Goal: Task Accomplishment & Management: Use online tool/utility

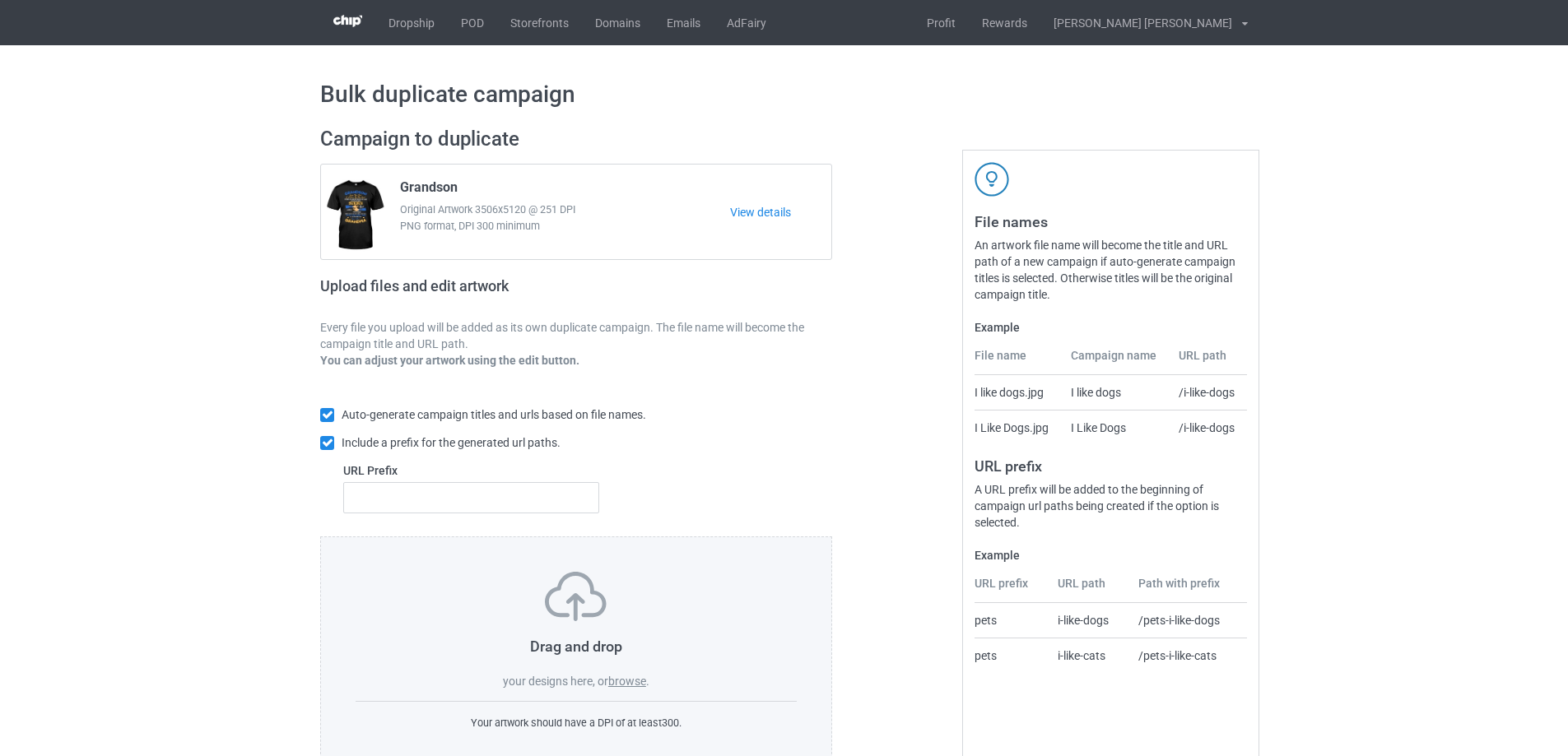
click at [627, 674] on label "browse" at bounding box center [627, 681] width 38 height 14
click at [0, 0] on input "browse" at bounding box center [0, 0] width 0 height 0
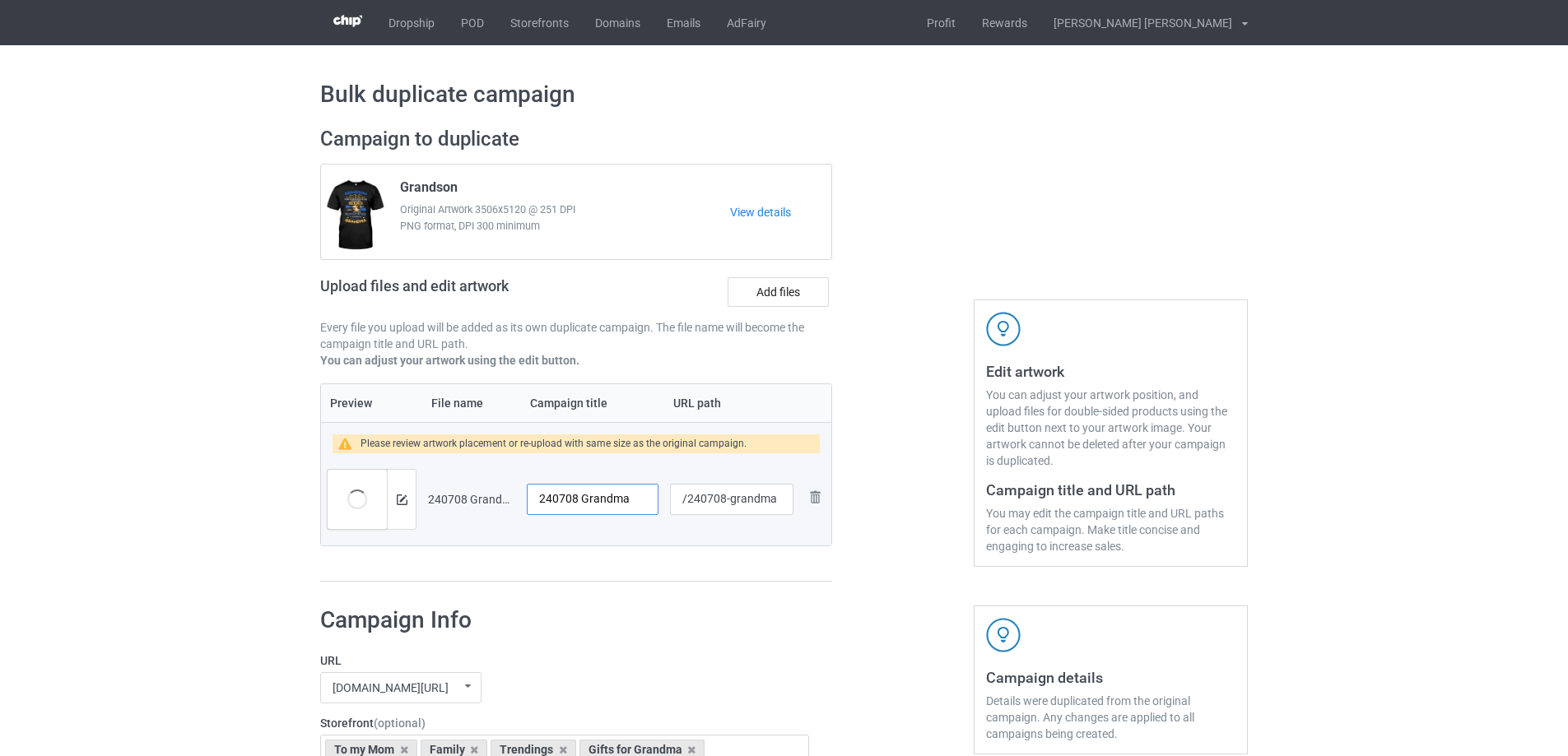
drag, startPoint x: 634, startPoint y: 501, endPoint x: 503, endPoint y: 491, distance: 131.4
click at [503, 491] on tr "Preview and edit artwork 240708 Grandma.png 240708 Grandma /240708-grandma Remo…" at bounding box center [576, 499] width 511 height 93
type input "The only thing I love"
drag, startPoint x: 730, startPoint y: 504, endPoint x: 777, endPoint y: 503, distance: 47.0
click at [777, 503] on input "/240708-grandma" at bounding box center [731, 500] width 124 height 31
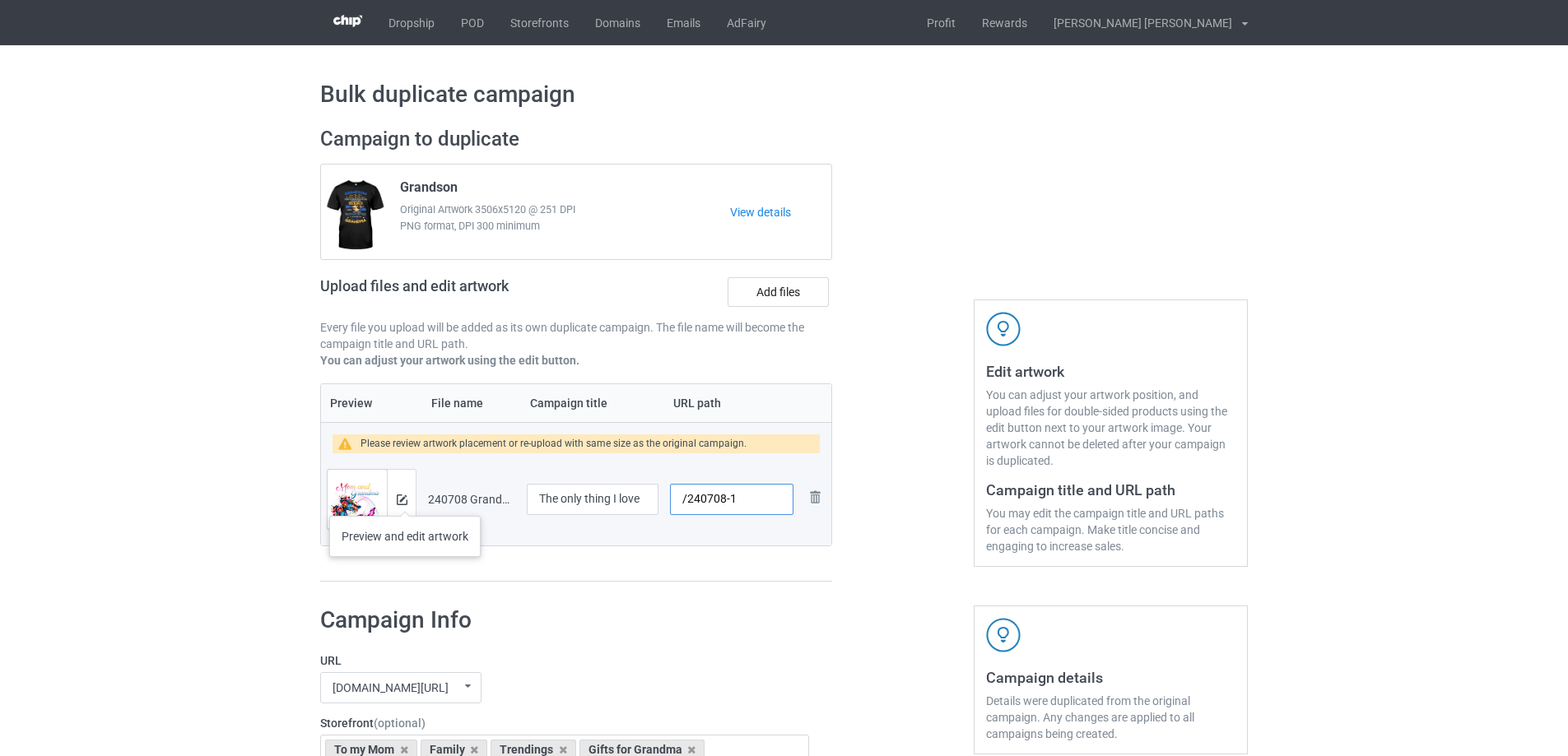
type input "/240708-1"
click at [404, 500] on img at bounding box center [402, 500] width 11 height 11
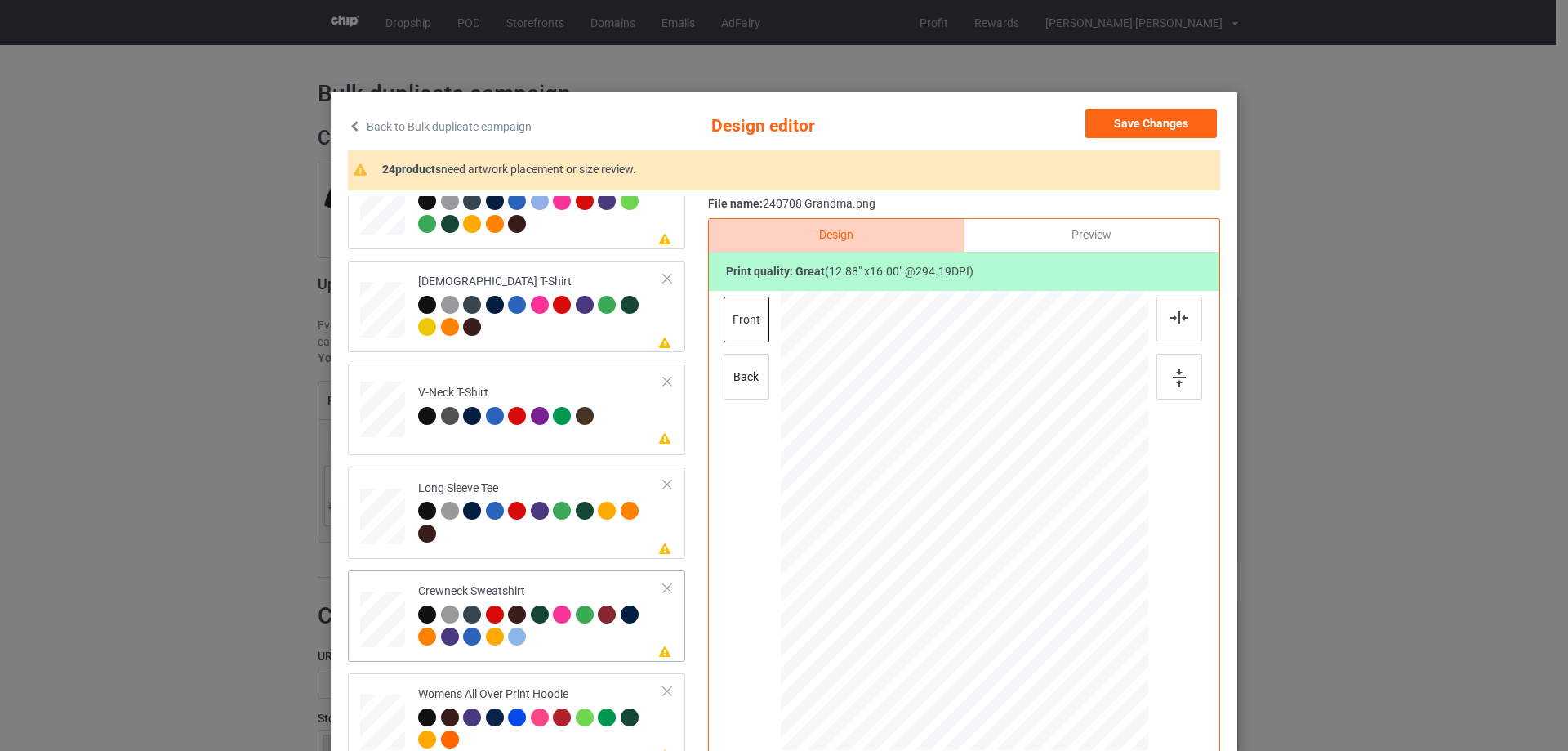
scroll to position [408, 0]
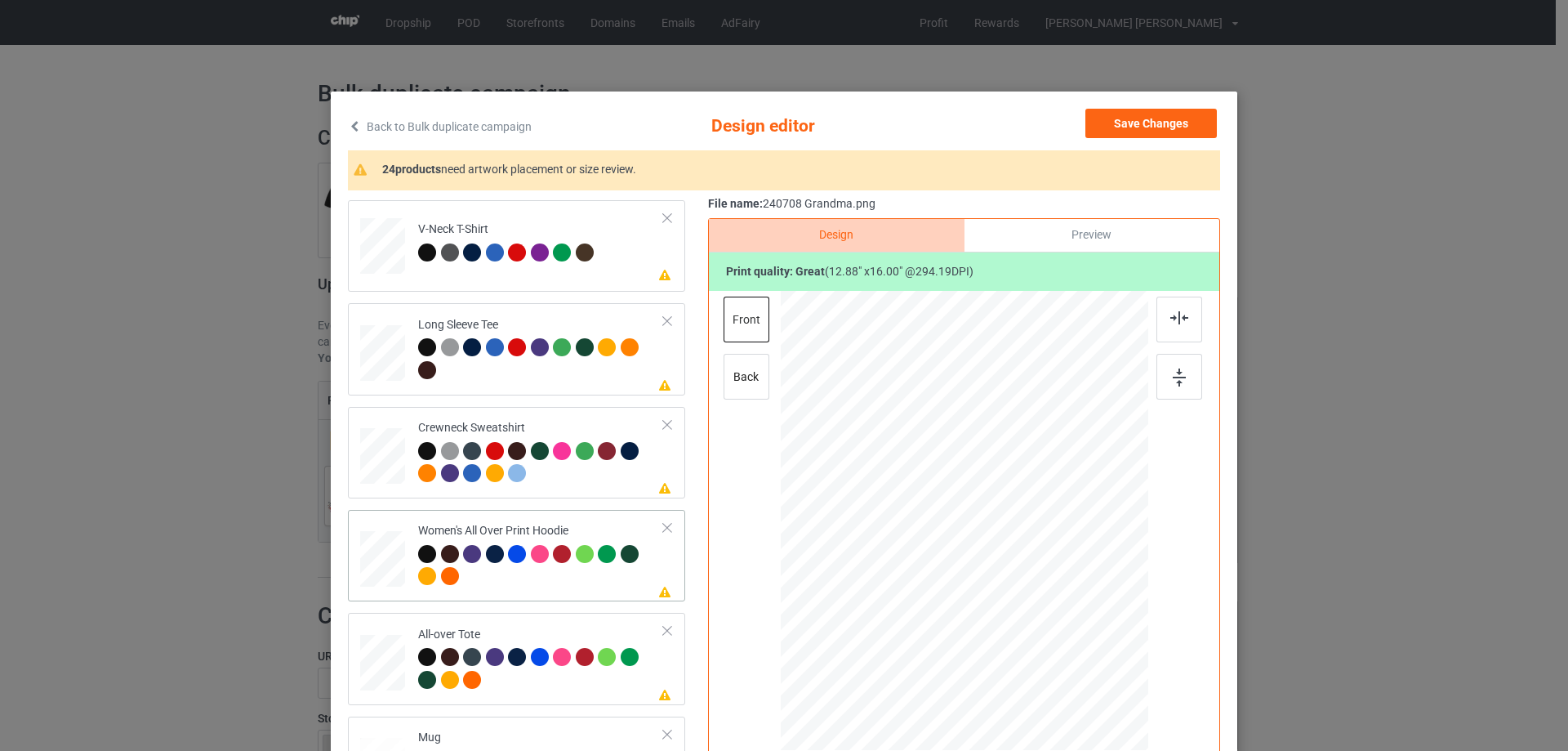
click at [380, 562] on div at bounding box center [382, 559] width 44 height 50
drag, startPoint x: 1069, startPoint y: 660, endPoint x: 1042, endPoint y: 581, distance: 83.5
click at [1042, 581] on div at bounding box center [964, 522] width 368 height 416
click at [973, 521] on div at bounding box center [964, 463] width 127 height 157
click at [1170, 327] on div at bounding box center [1179, 319] width 45 height 45
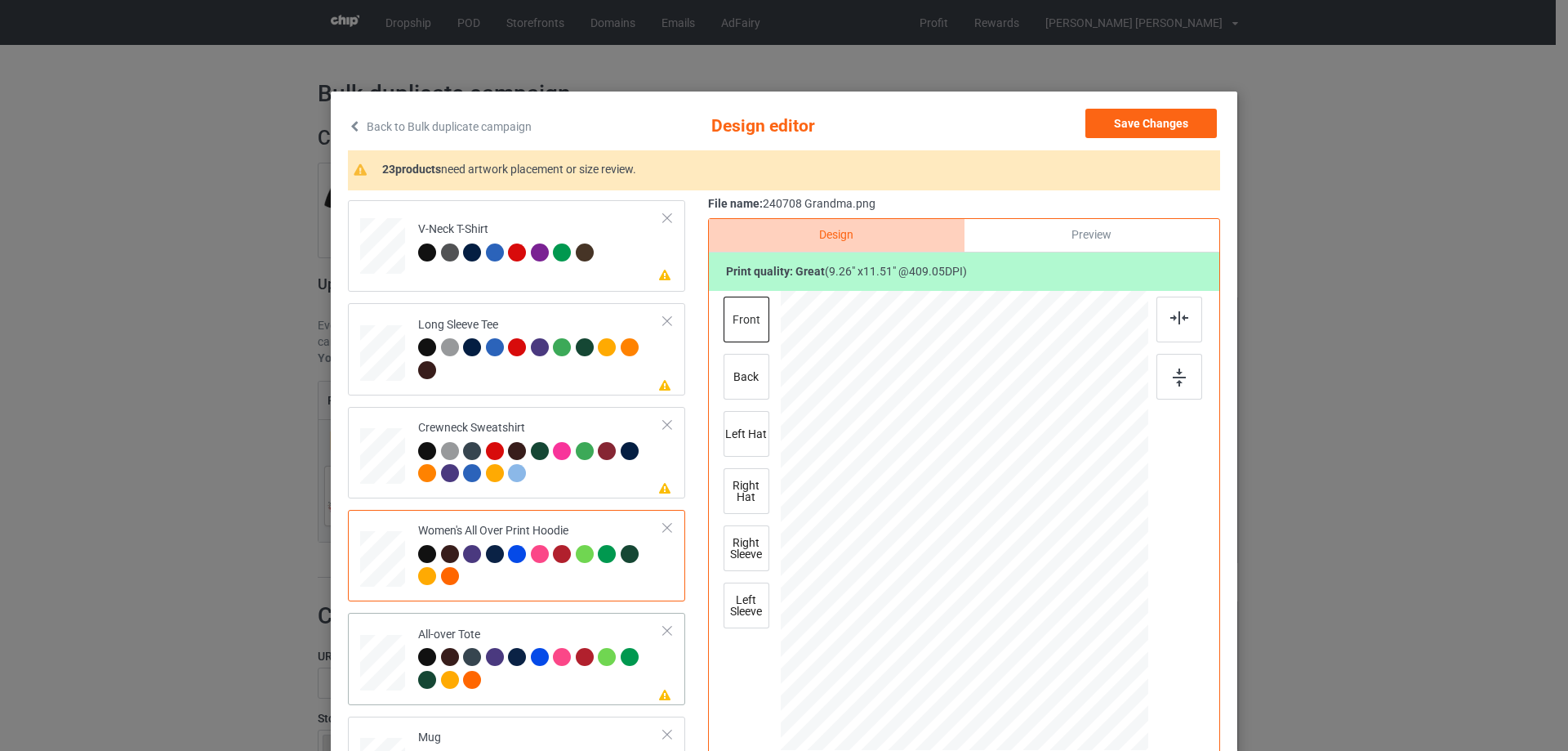
scroll to position [572, 0]
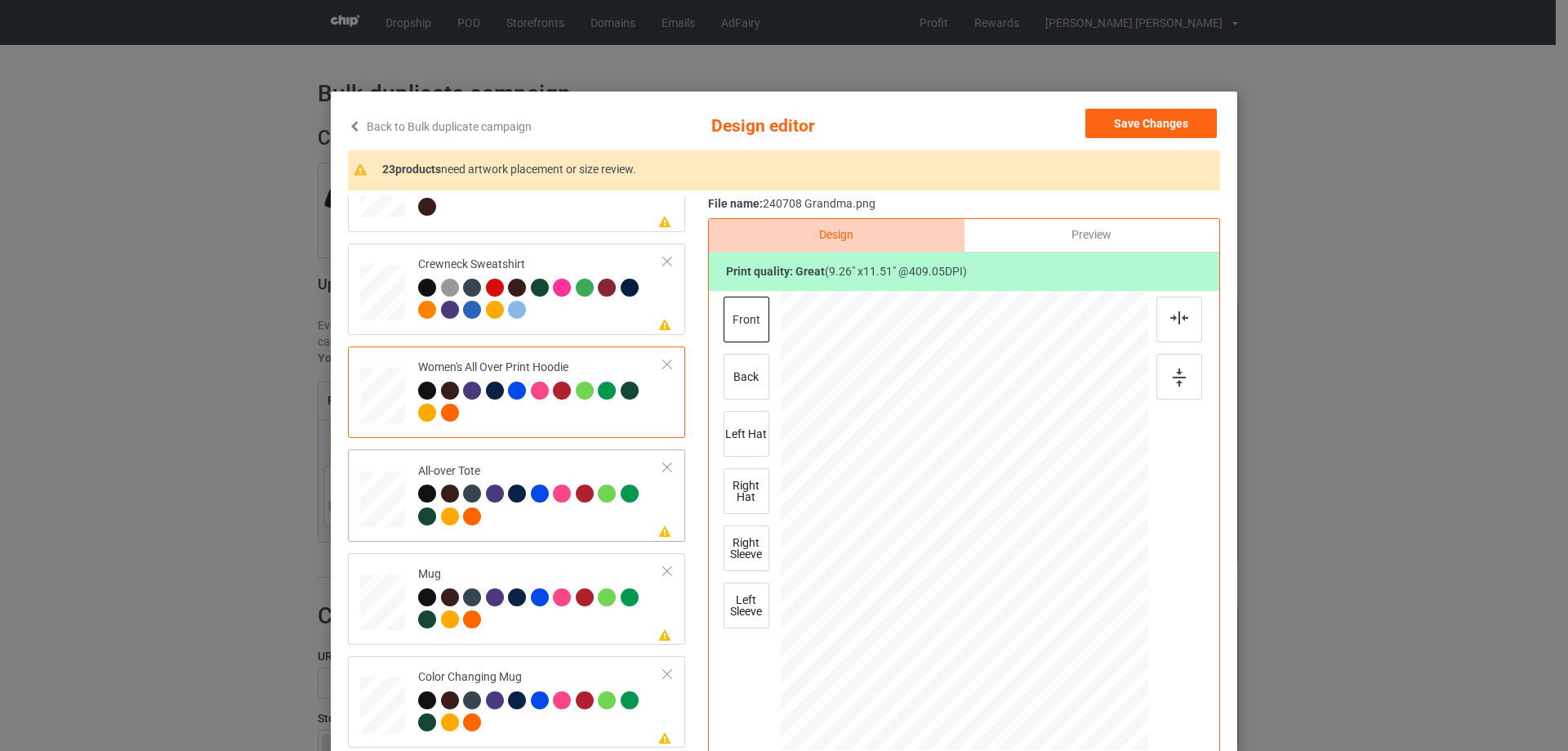
click at [383, 510] on div at bounding box center [382, 499] width 44 height 45
click at [1070, 663] on div at bounding box center [1077, 660] width 14 height 14
click at [1050, 649] on div at bounding box center [964, 517] width 224 height 280
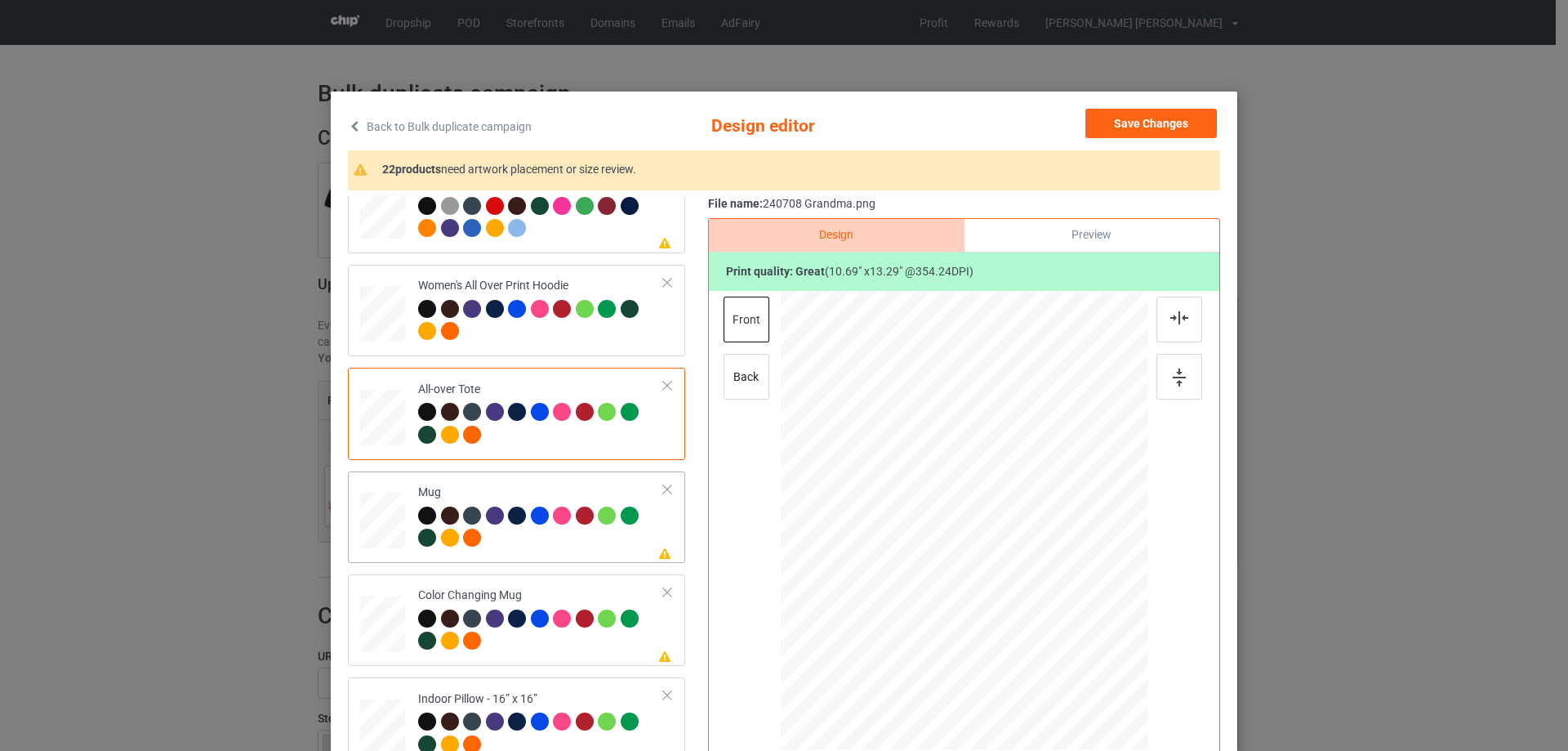
click at [386, 520] on div at bounding box center [382, 521] width 44 height 18
drag, startPoint x: 1054, startPoint y: 635, endPoint x: 940, endPoint y: 549, distance: 142.8
click at [1021, 591] on div at bounding box center [1022, 593] width 14 height 14
drag, startPoint x: 940, startPoint y: 549, endPoint x: 1042, endPoint y: 554, distance: 102.1
click at [1042, 554] on div at bounding box center [1066, 526] width 116 height 144
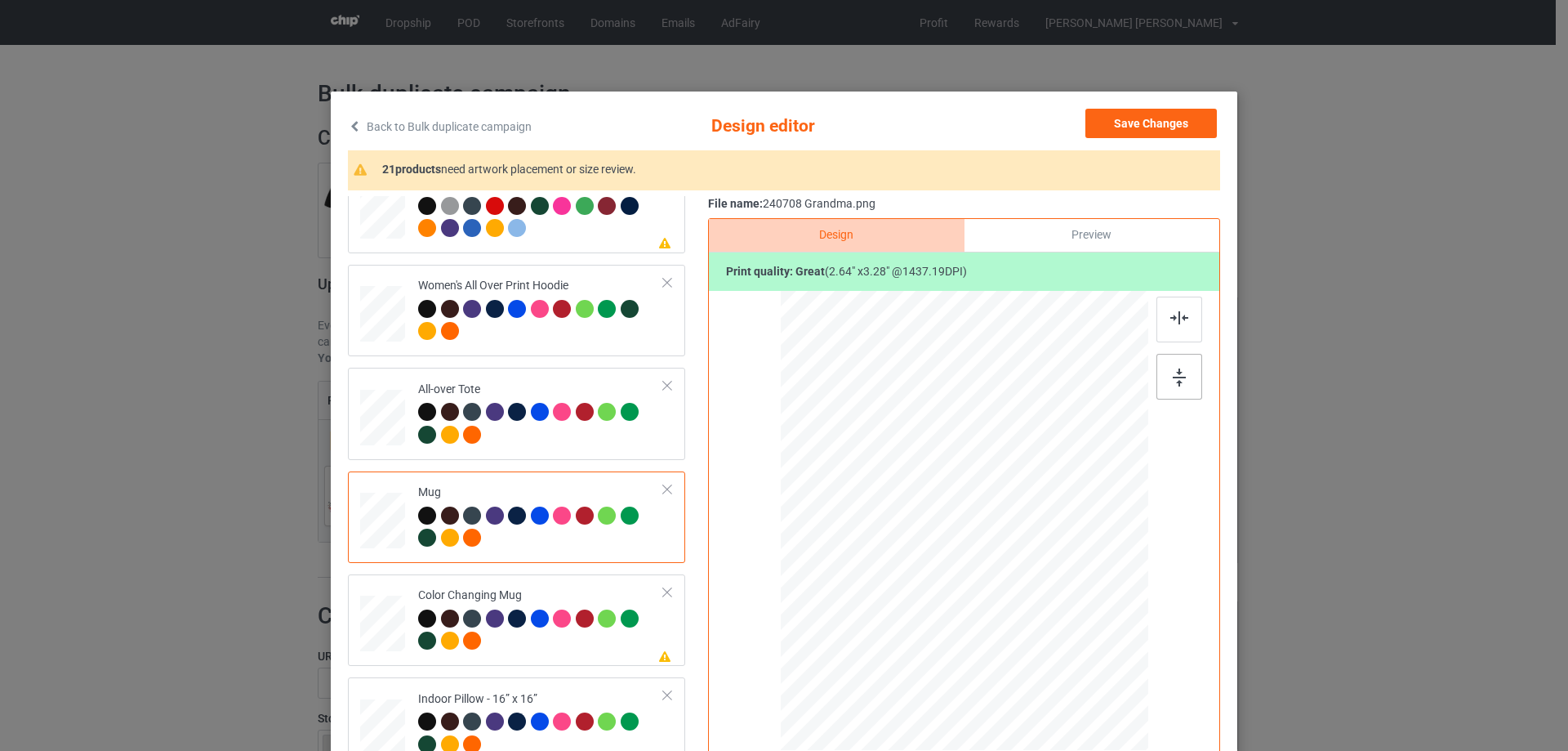
click at [1178, 381] on img at bounding box center [1180, 377] width 14 height 18
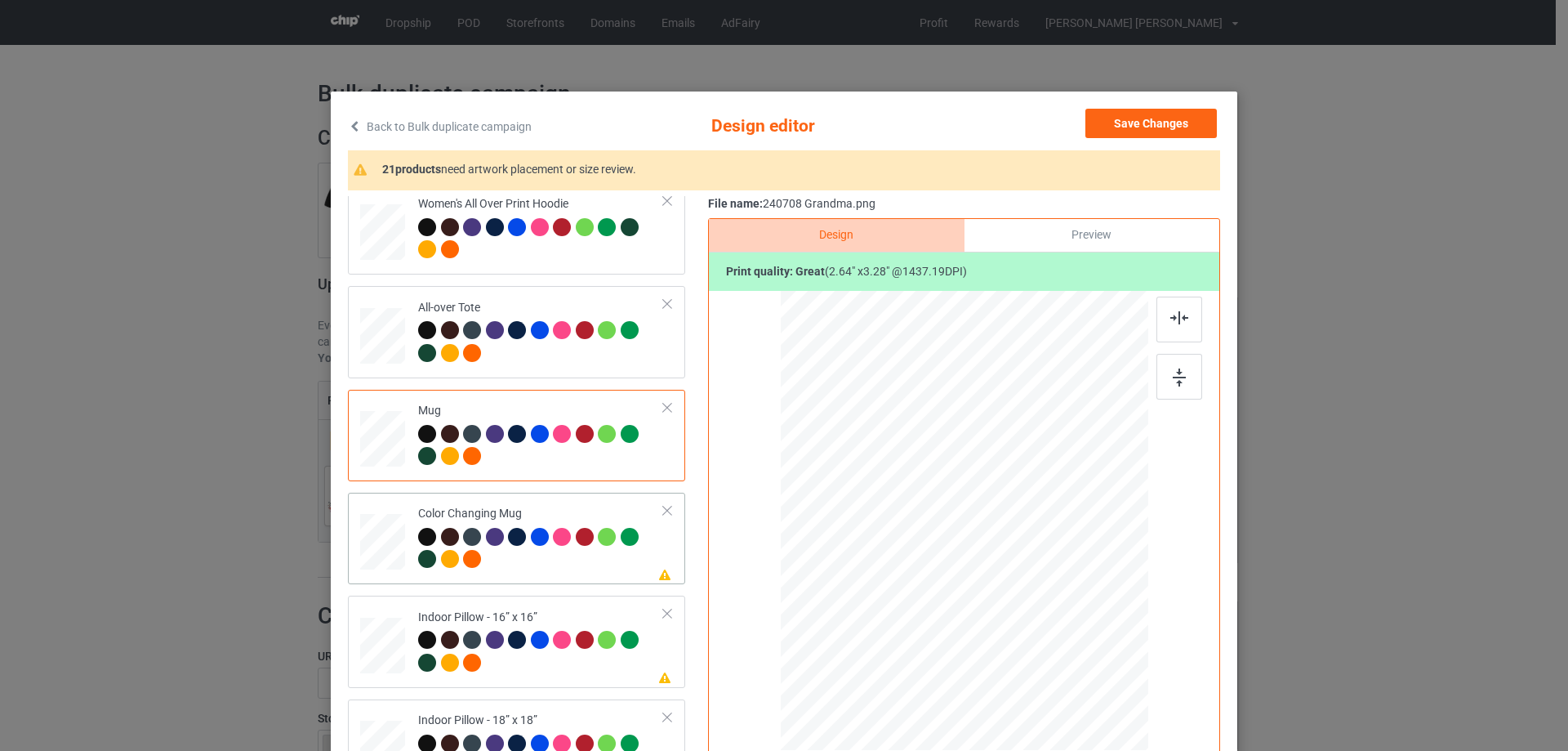
click at [399, 546] on td at bounding box center [384, 538] width 49 height 78
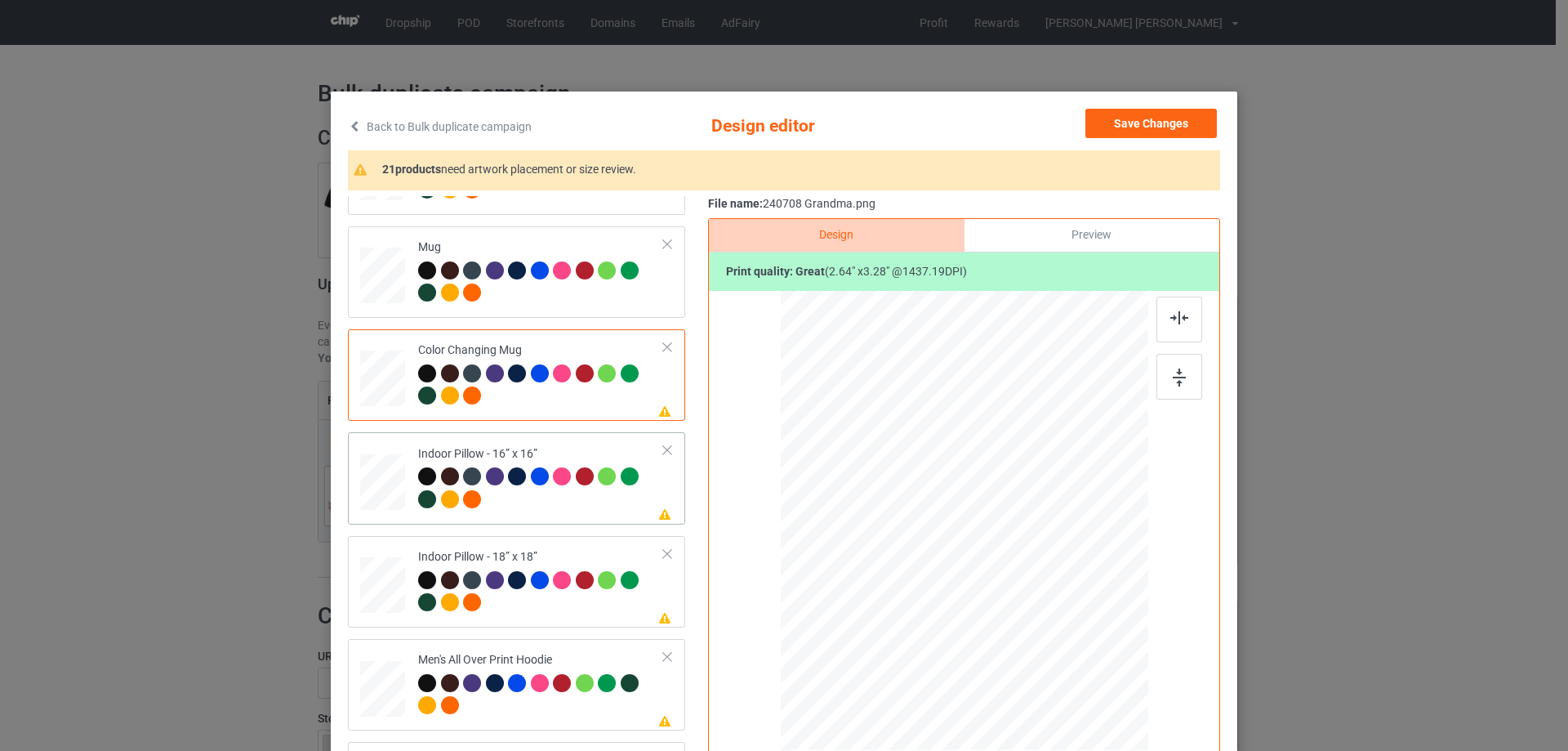
click at [381, 502] on div at bounding box center [382, 482] width 44 height 45
drag, startPoint x: 1069, startPoint y: 657, endPoint x: 1065, endPoint y: 643, distance: 14.6
click at [1065, 643] on div at bounding box center [1065, 647] width 14 height 14
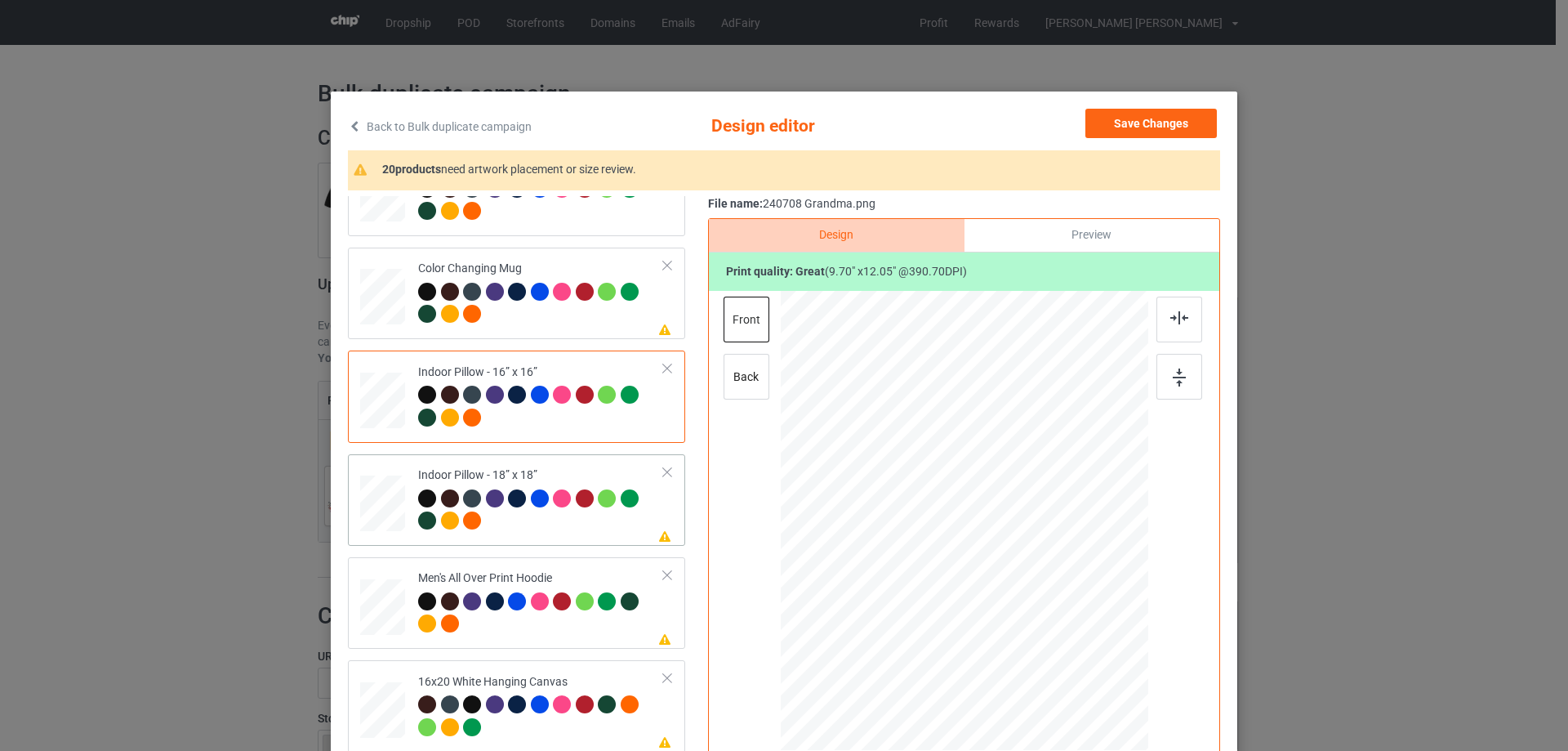
click at [383, 493] on div at bounding box center [382, 503] width 44 height 45
drag, startPoint x: 1071, startPoint y: 659, endPoint x: 1071, endPoint y: 647, distance: 12.0
click at [1071, 647] on div at bounding box center [963, 521] width 367 height 366
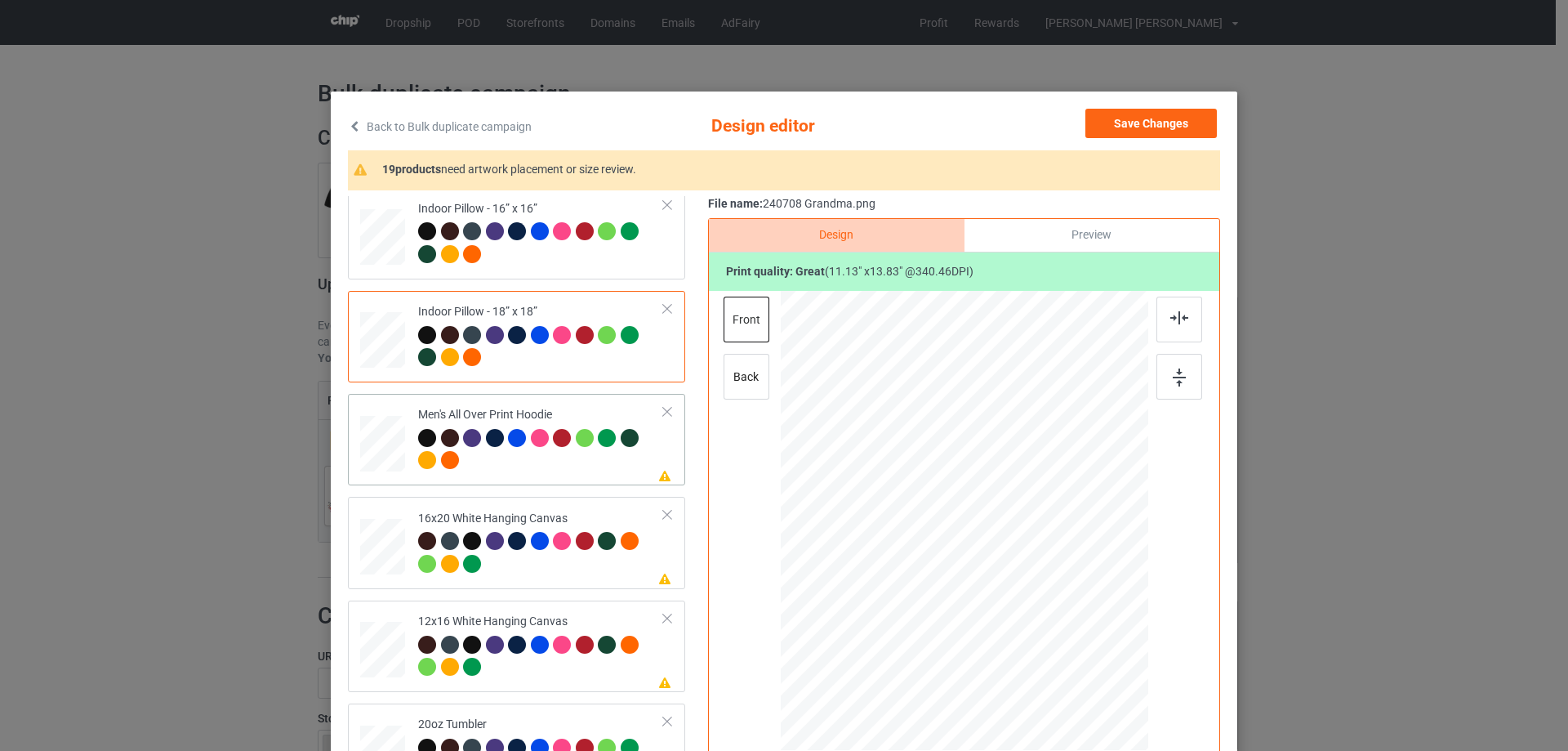
click at [367, 444] on div at bounding box center [382, 443] width 44 height 47
drag, startPoint x: 1069, startPoint y: 659, endPoint x: 978, endPoint y: 580, distance: 120.5
click at [1024, 591] on div at bounding box center [1026, 598] width 14 height 14
drag, startPoint x: 975, startPoint y: 577, endPoint x: 972, endPoint y: 532, distance: 45.1
click at [972, 532] on div at bounding box center [960, 476] width 119 height 149
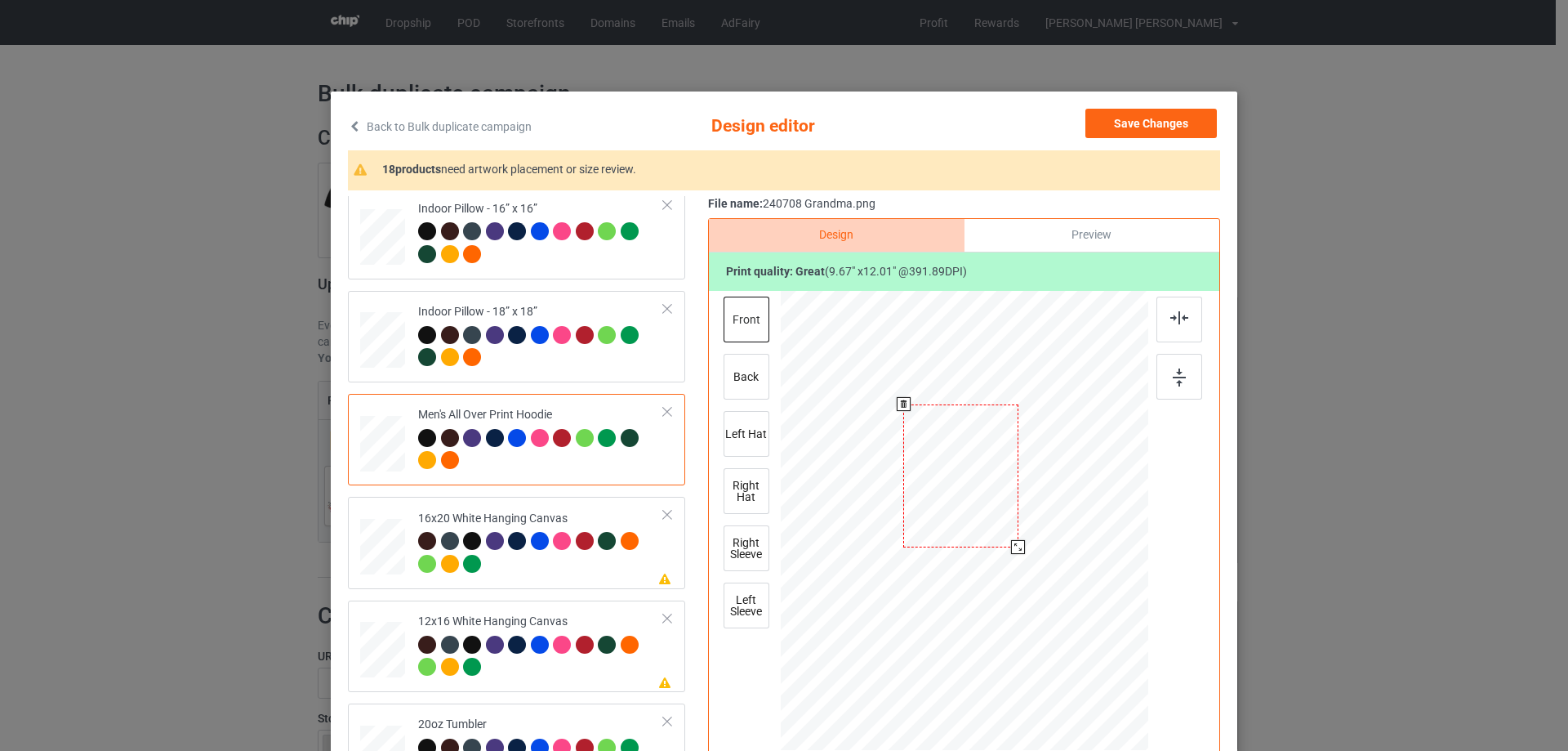
click at [1012, 550] on div at bounding box center [1019, 547] width 14 height 14
click at [999, 541] on div at bounding box center [963, 475] width 115 height 143
click at [1169, 325] on div at bounding box center [1179, 319] width 45 height 45
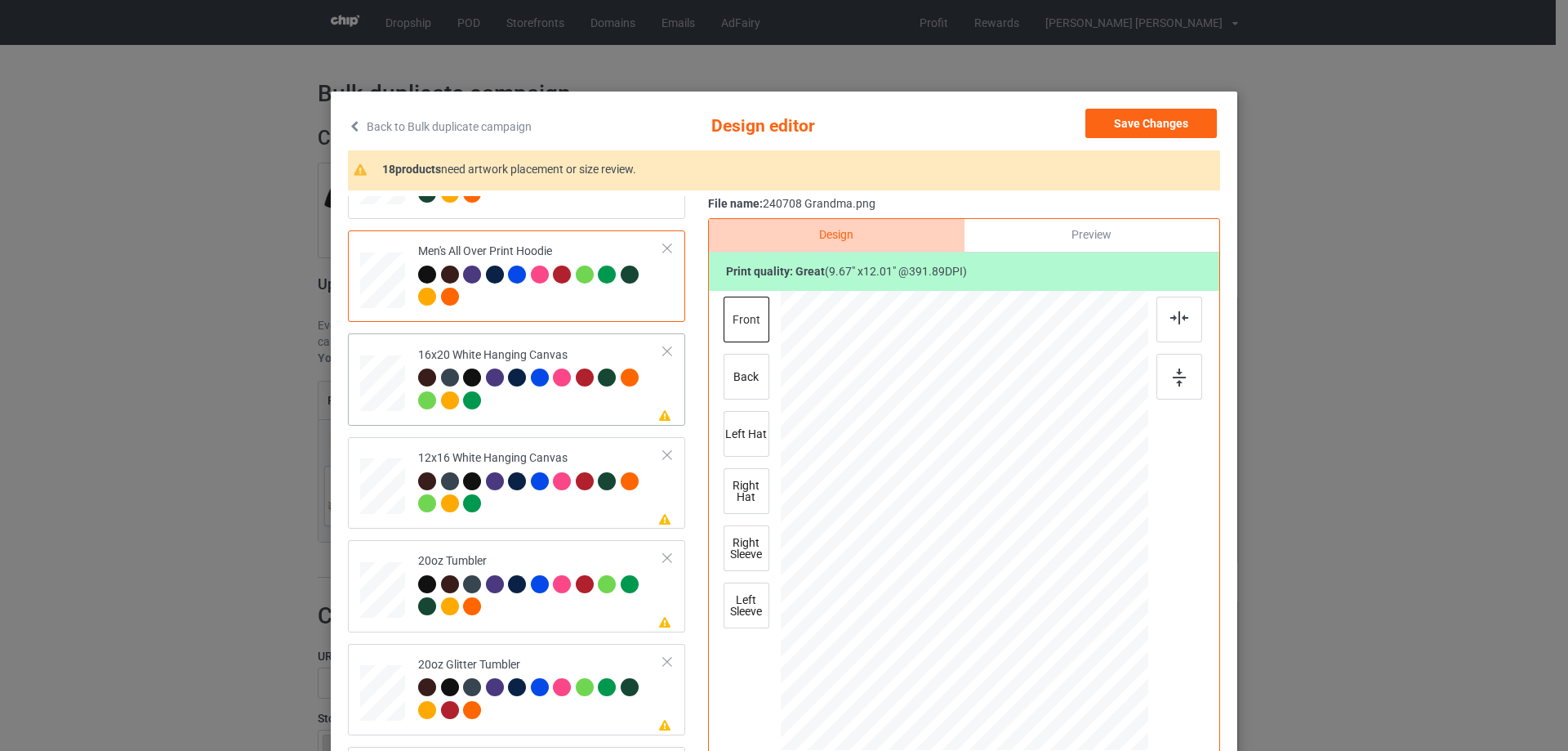
click at [382, 381] on div at bounding box center [382, 383] width 44 height 56
drag, startPoint x: 1069, startPoint y: 657, endPoint x: 1105, endPoint y: 742, distance: 92.3
click at [1105, 742] on div at bounding box center [964, 521] width 368 height 460
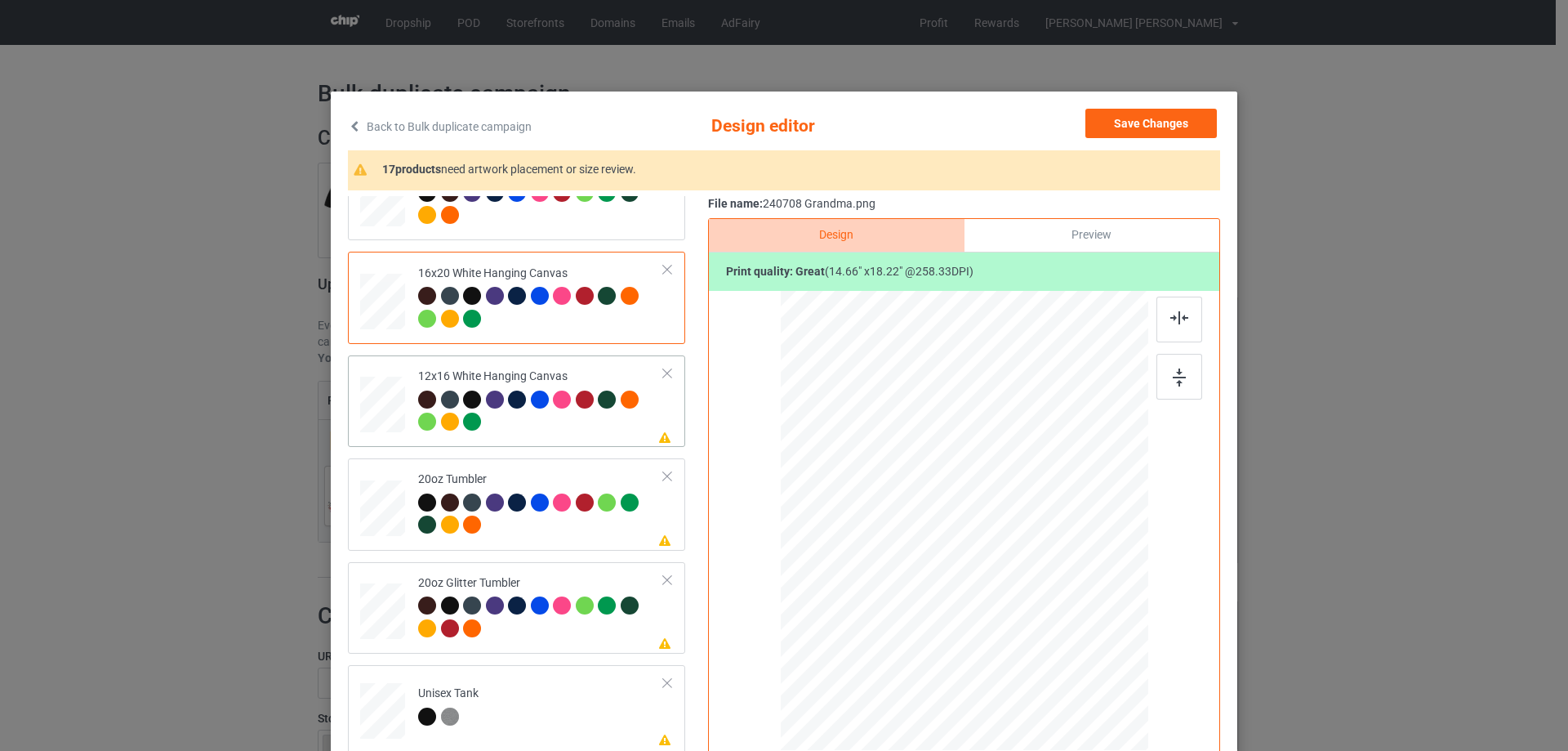
click at [386, 409] on div at bounding box center [383, 405] width 43 height 56
drag, startPoint x: 1091, startPoint y: 719, endPoint x: 1095, endPoint y: 733, distance: 14.6
click at [1095, 733] on div at bounding box center [963, 521] width 345 height 460
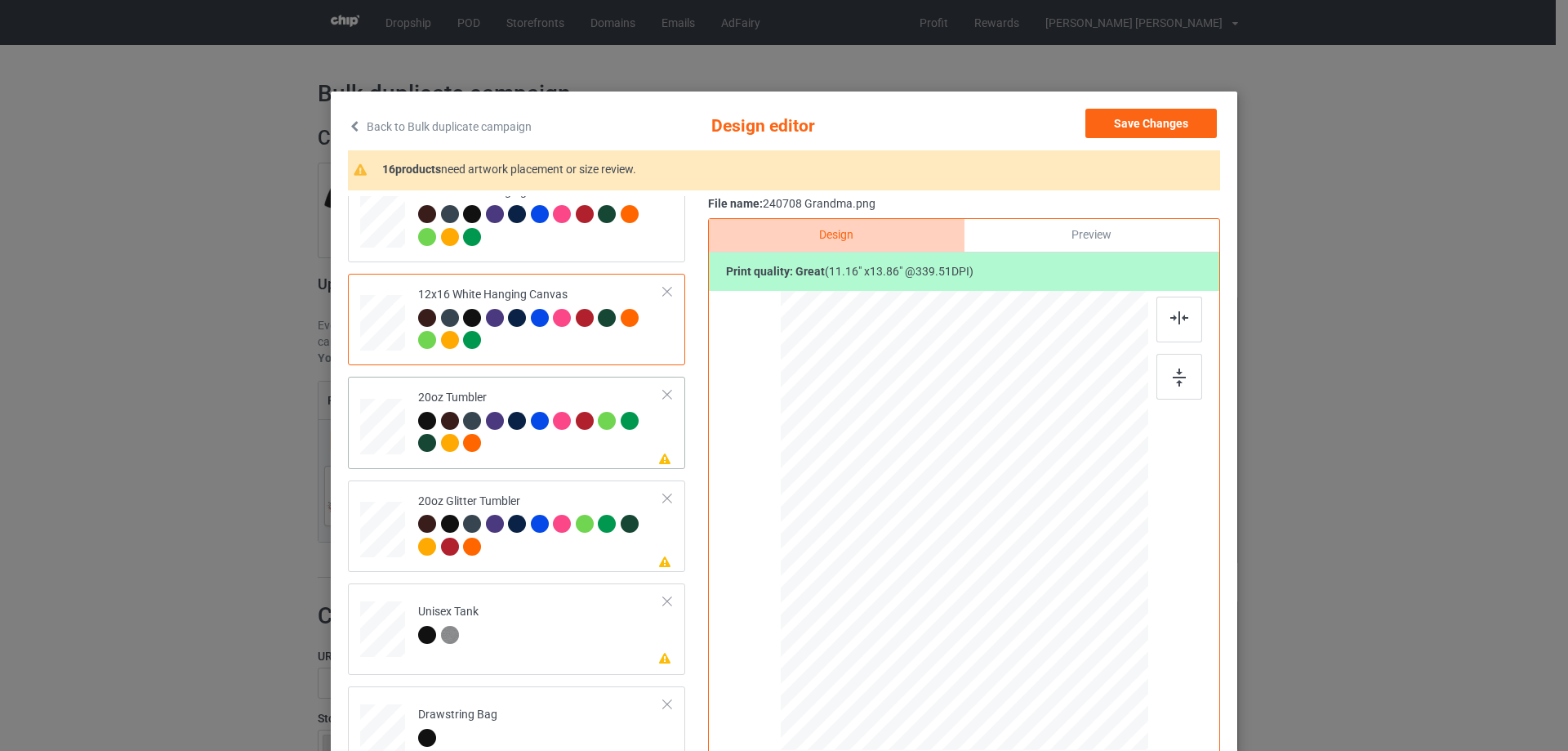
click at [381, 418] on div at bounding box center [382, 426] width 43 height 26
drag, startPoint x: 1064, startPoint y: 655, endPoint x: 1024, endPoint y: 604, distance: 64.8
click at [1024, 604] on div at bounding box center [1028, 601] width 14 height 14
drag, startPoint x: 927, startPoint y: 595, endPoint x: 923, endPoint y: 585, distance: 10.8
click at [923, 585] on div at bounding box center [880, 521] width 129 height 161
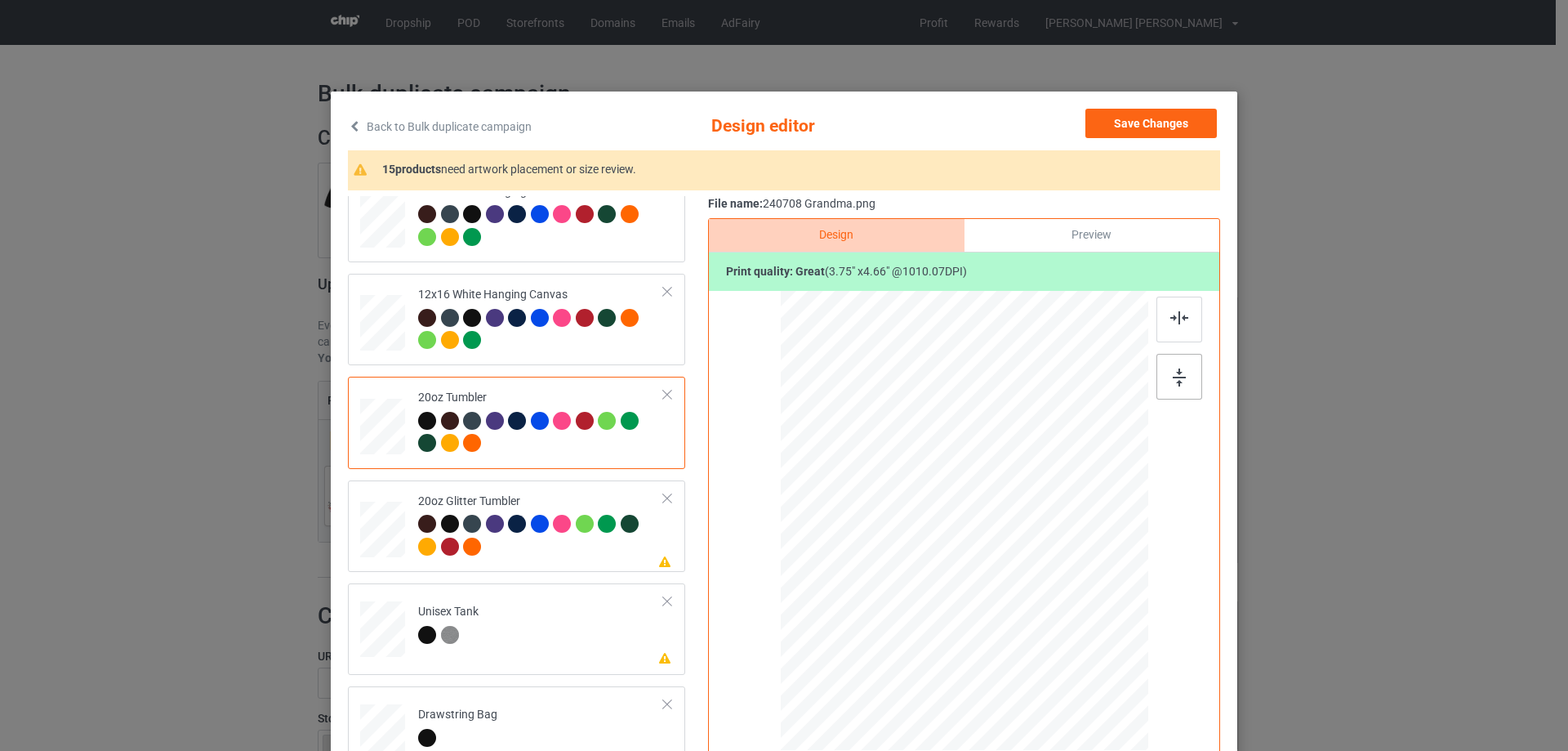
click at [1178, 376] on img at bounding box center [1180, 377] width 14 height 18
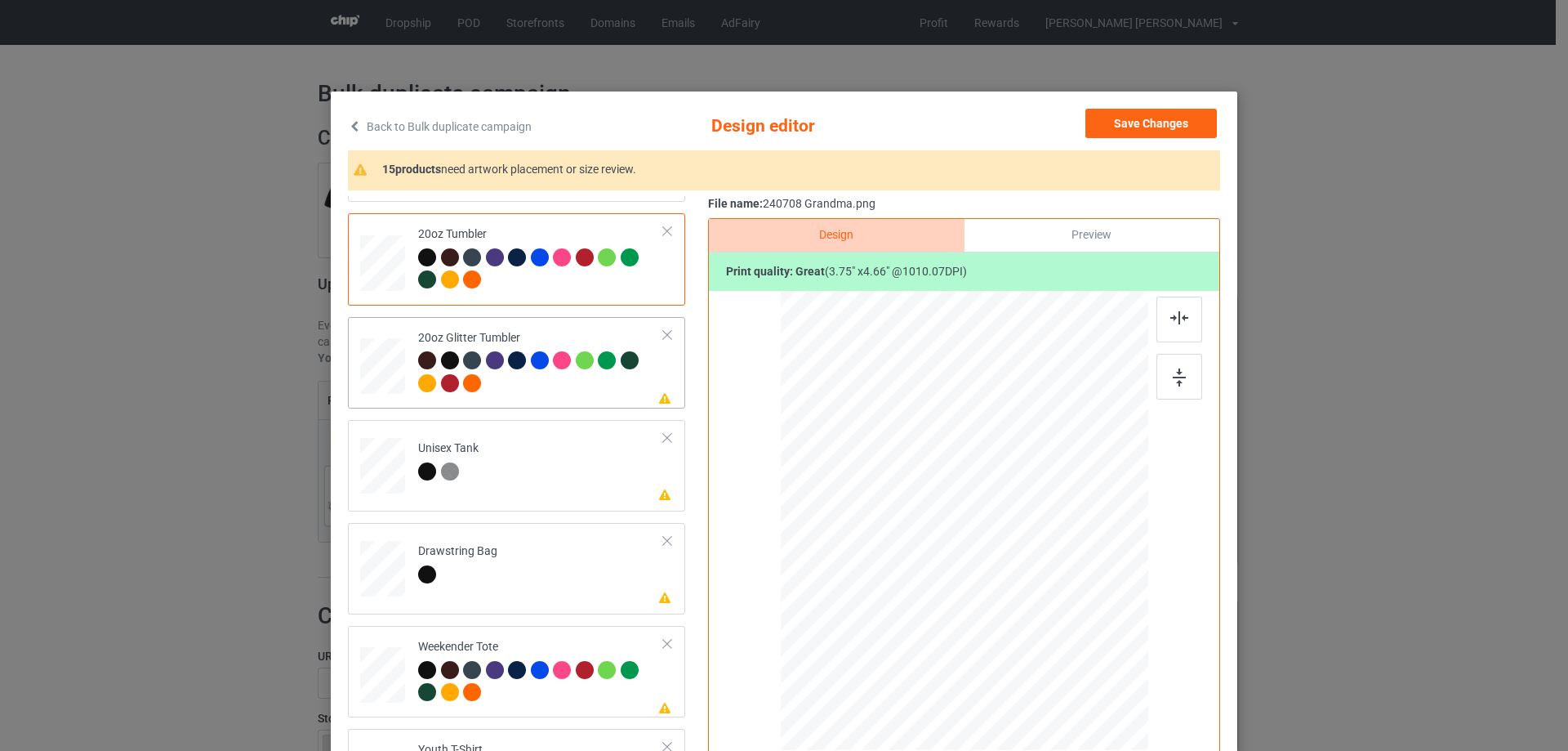
click at [392, 384] on div at bounding box center [383, 366] width 43 height 36
drag, startPoint x: 1061, startPoint y: 654, endPoint x: 991, endPoint y: 586, distance: 97.6
click at [1025, 607] on div at bounding box center [1032, 605] width 14 height 14
drag, startPoint x: 906, startPoint y: 579, endPoint x: 905, endPoint y: 559, distance: 20.0
click at [905, 559] on div at bounding box center [880, 495] width 132 height 164
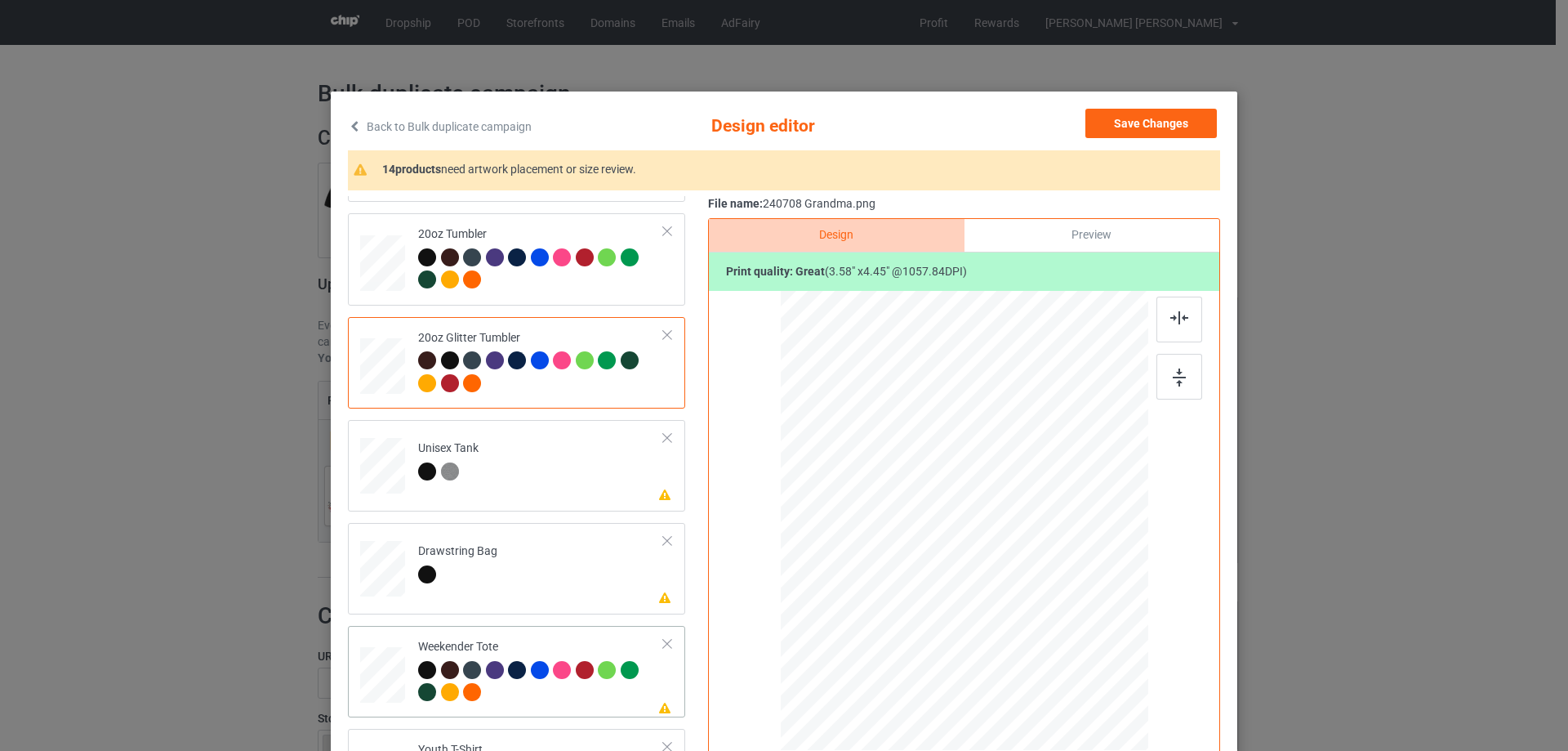
scroll to position [1798, 0]
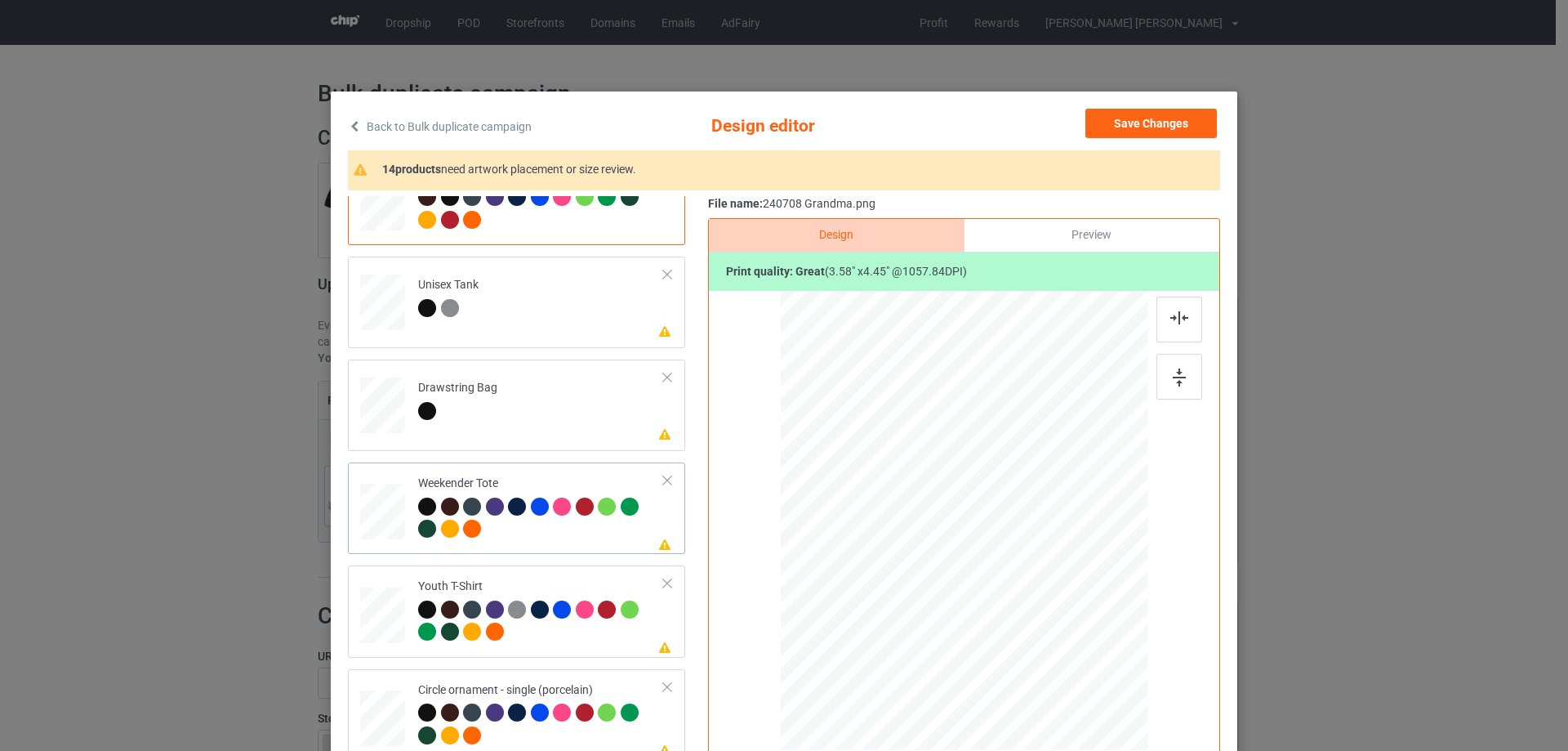
click at [394, 511] on div at bounding box center [382, 512] width 44 height 29
drag, startPoint x: 1067, startPoint y: 659, endPoint x: 1017, endPoint y: 611, distance: 69.3
click at [1017, 611] on div at bounding box center [963, 521] width 366 height 237
click at [985, 586] on div at bounding box center [964, 516] width 133 height 165
click at [1028, 605] on div at bounding box center [1035, 604] width 14 height 14
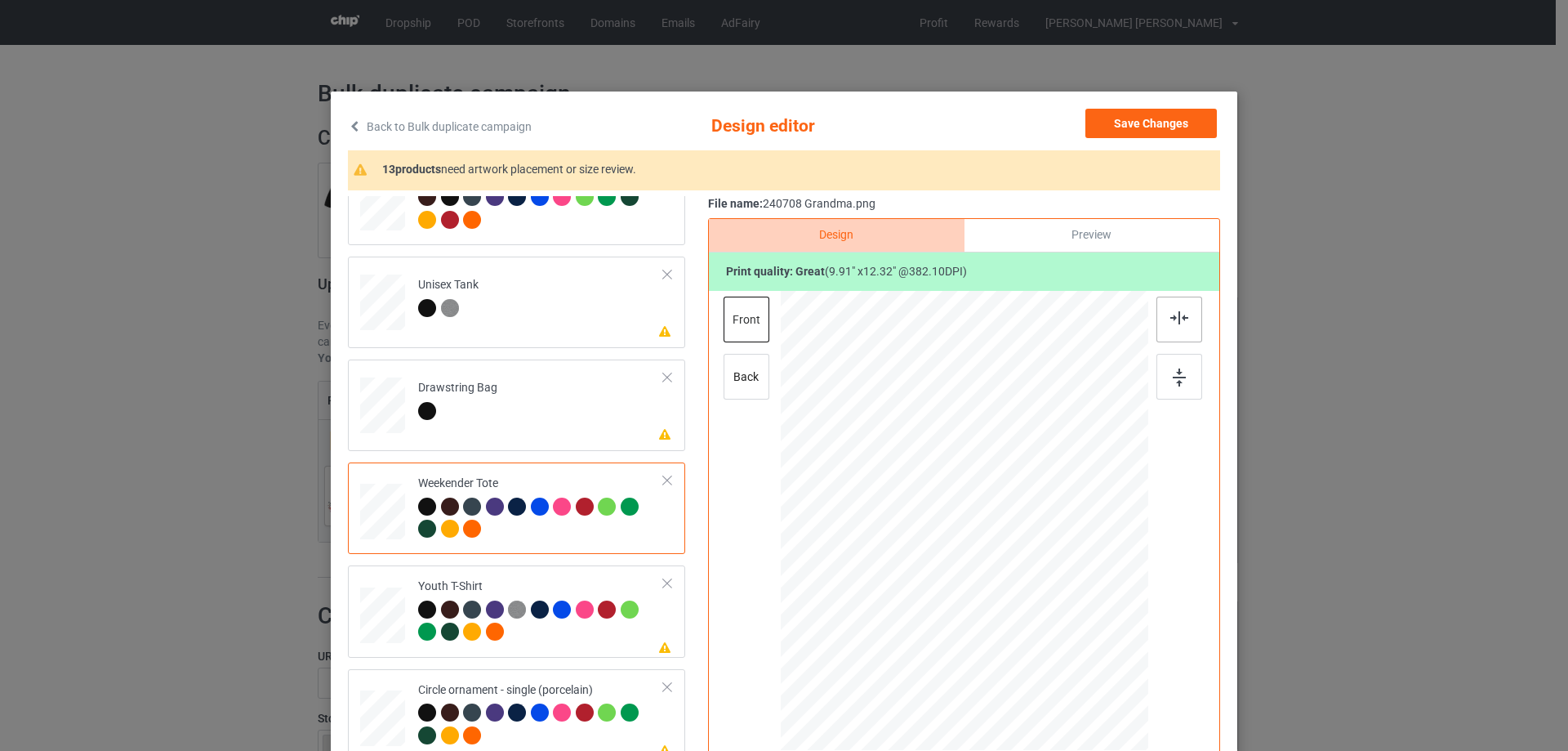
click at [1176, 307] on div at bounding box center [1179, 319] width 45 height 45
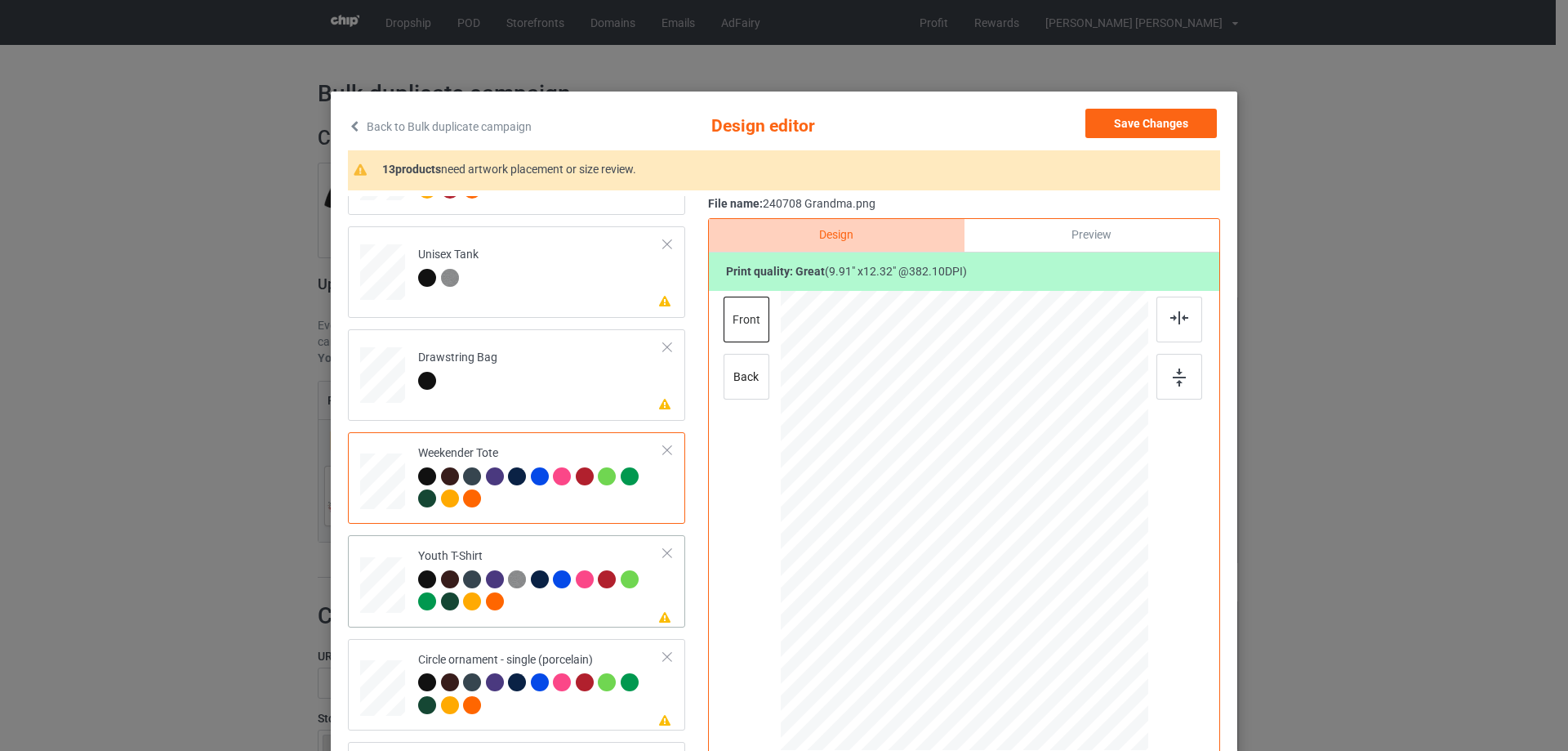
scroll to position [81, 0]
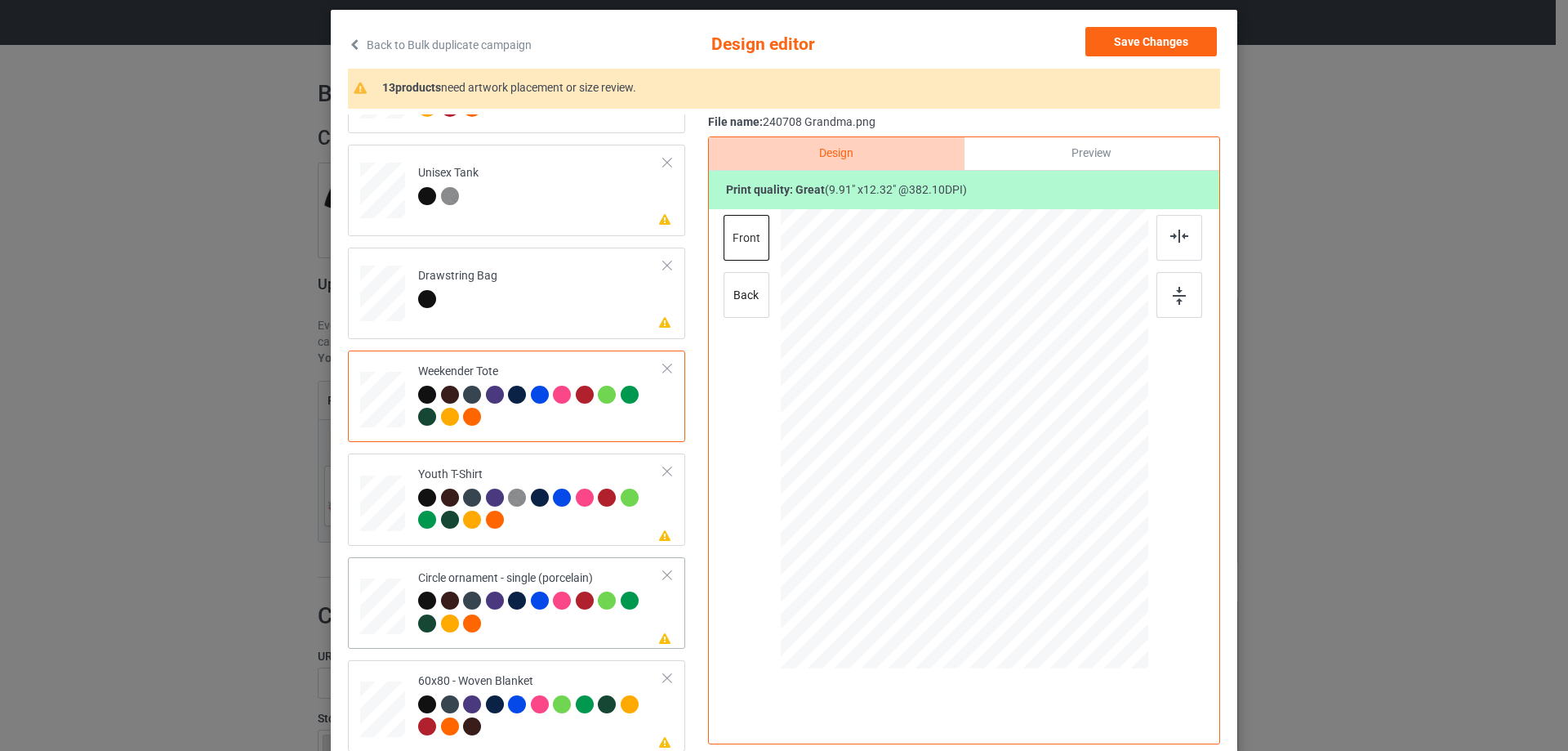
drag, startPoint x: 395, startPoint y: 609, endPoint x: 413, endPoint y: 605, distance: 18.4
click at [394, 609] on div at bounding box center [382, 607] width 44 height 45
click at [1071, 584] on div at bounding box center [1078, 581] width 14 height 14
drag, startPoint x: 1044, startPoint y: 516, endPoint x: 1048, endPoint y: 530, distance: 14.6
click at [1048, 530] on div at bounding box center [967, 454] width 227 height 283
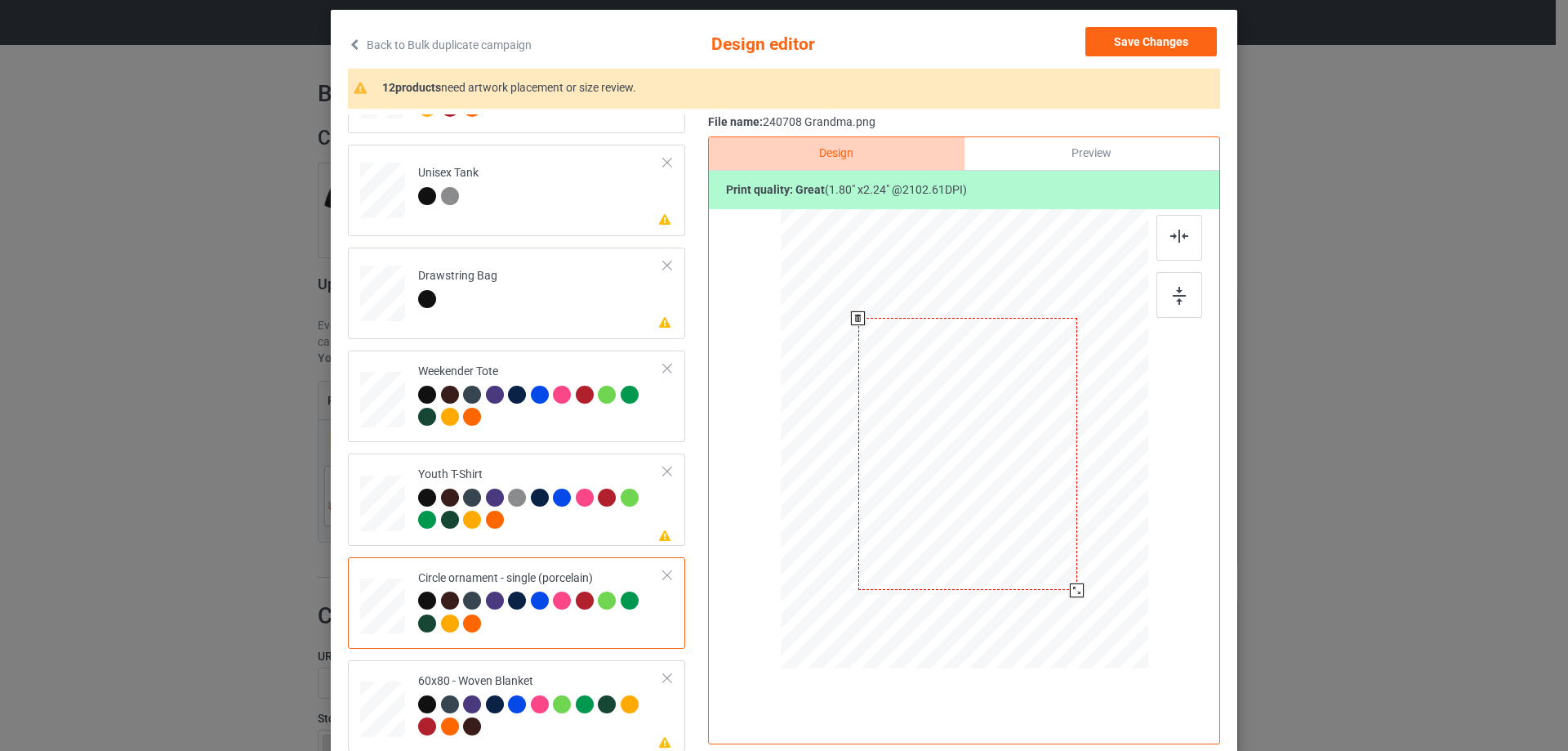
click at [1071, 590] on div at bounding box center [1077, 590] width 14 height 14
click at [1071, 586] on div at bounding box center [1076, 589] width 14 height 14
click at [1045, 573] on div at bounding box center [967, 454] width 218 height 271
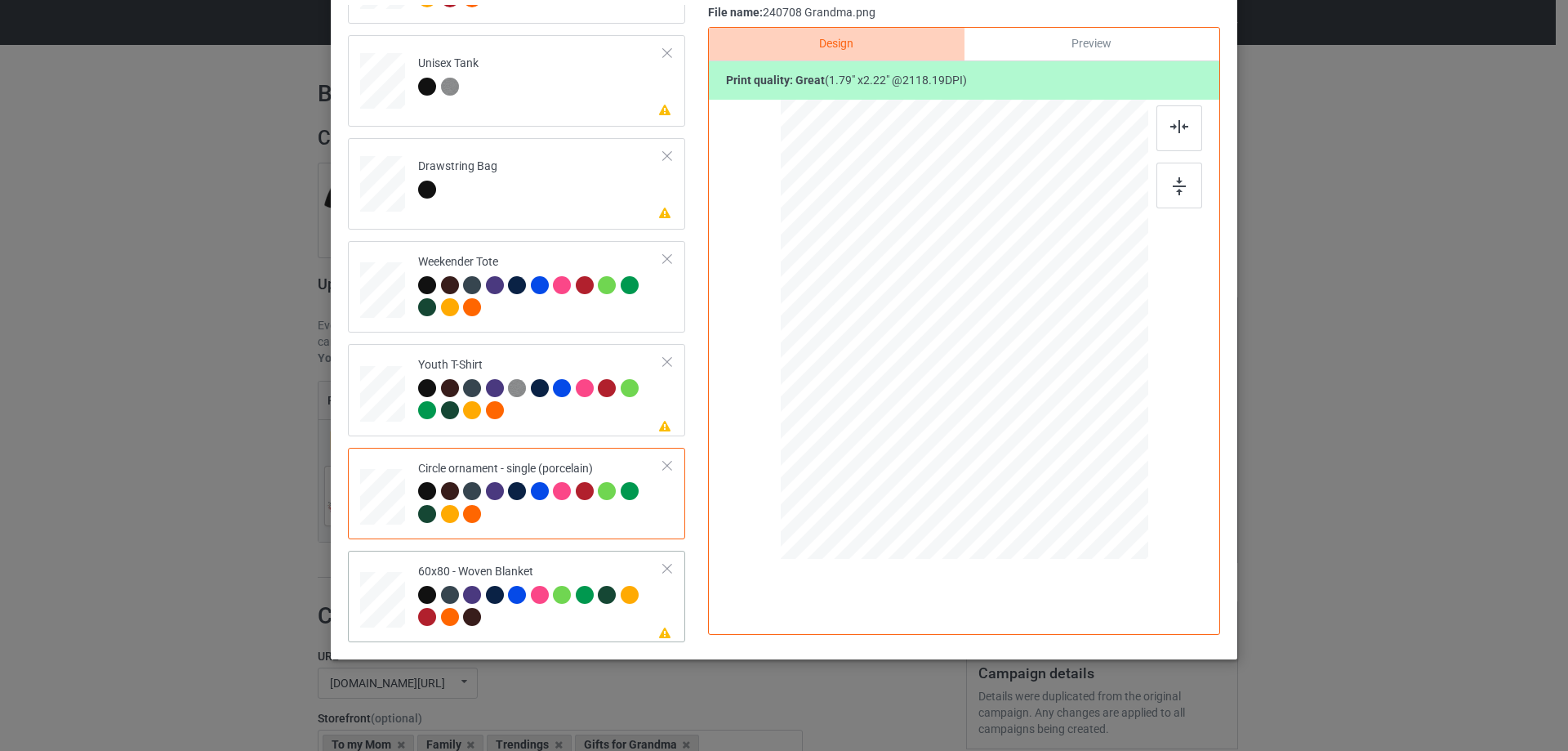
click at [369, 602] on div at bounding box center [383, 600] width 41 height 55
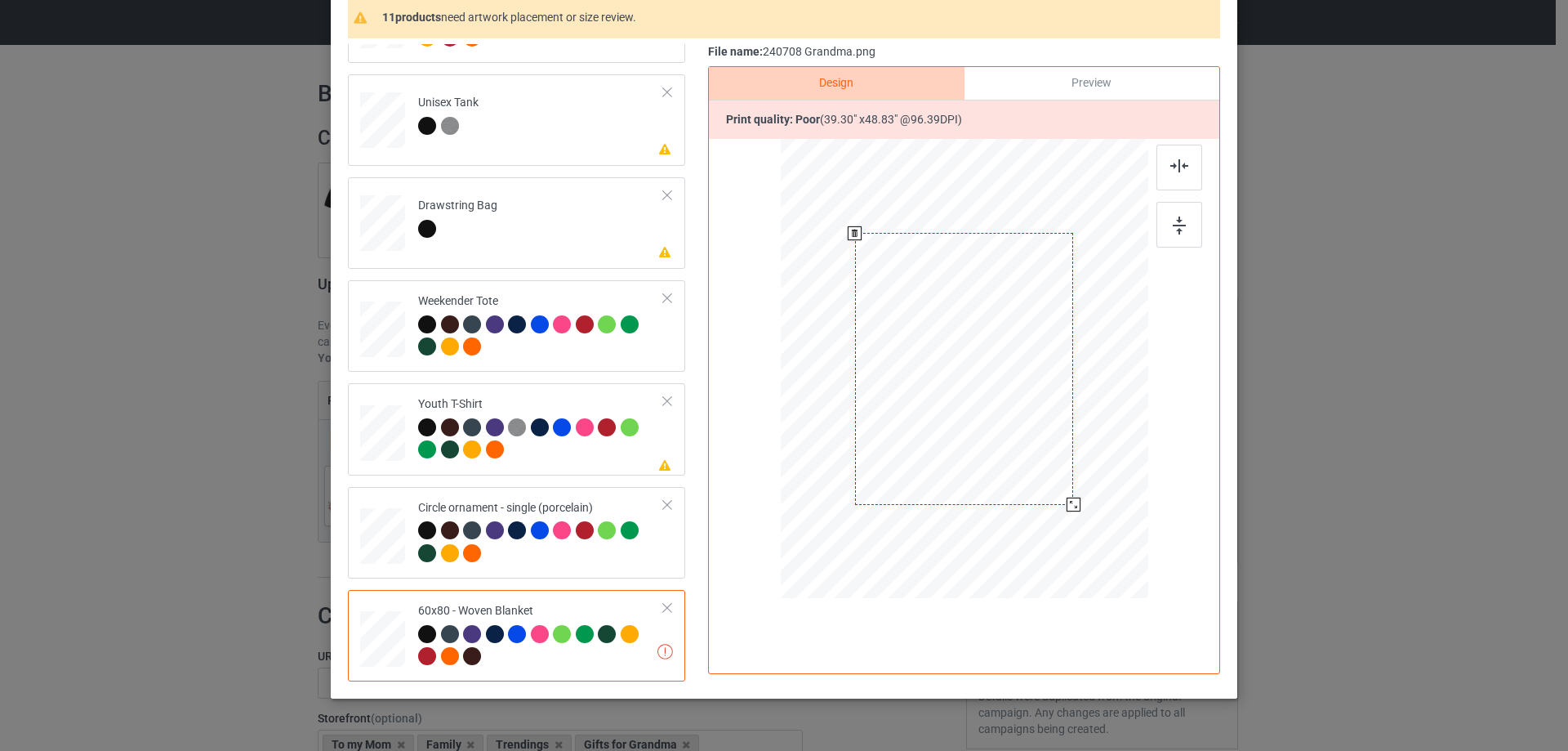
scroll to position [232, 0]
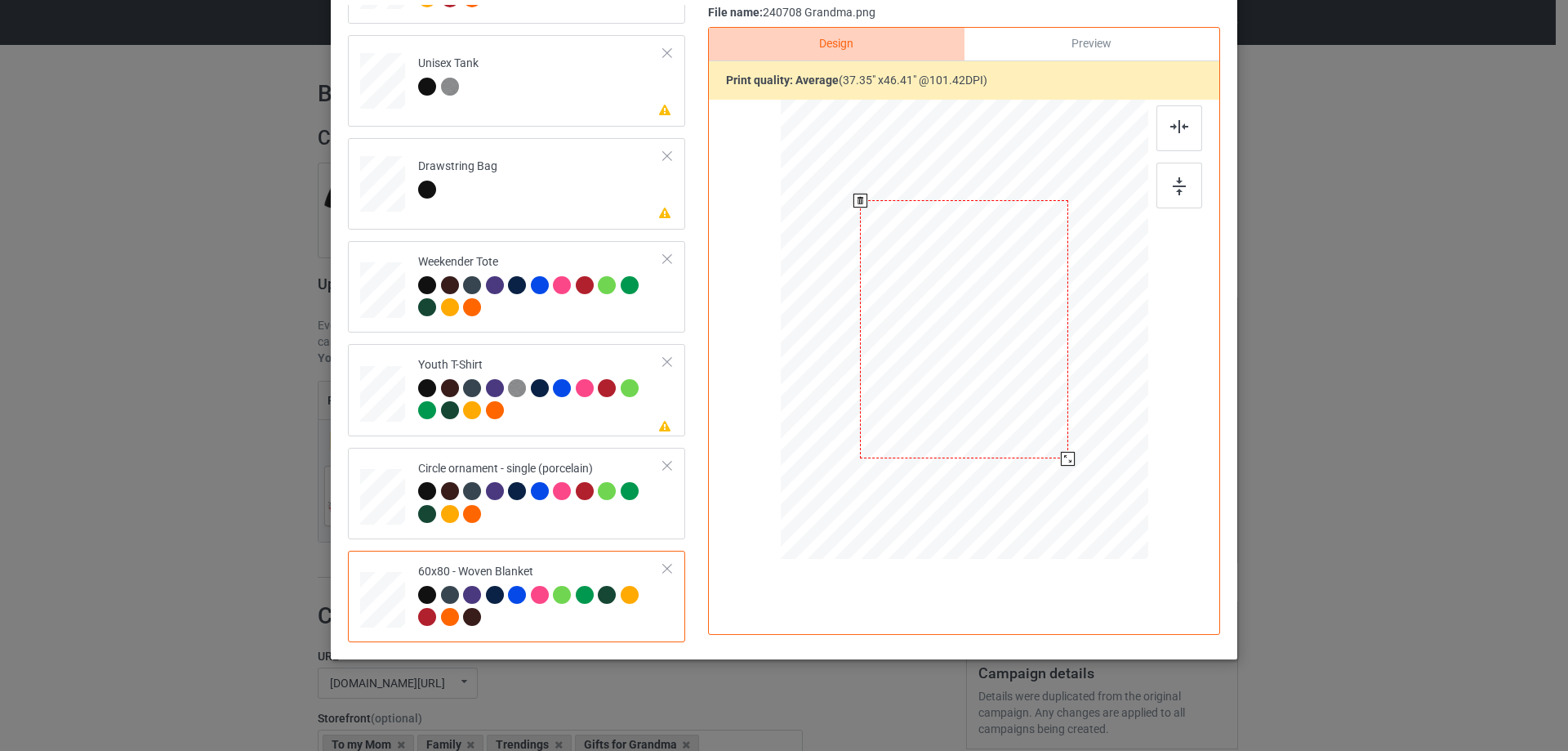
drag, startPoint x: 1055, startPoint y: 454, endPoint x: 1021, endPoint y: 423, distance: 46.0
click at [1061, 452] on div at bounding box center [1068, 459] width 14 height 14
click at [1021, 386] on div at bounding box center [966, 295] width 202 height 252
click at [1171, 138] on div at bounding box center [1179, 128] width 45 height 45
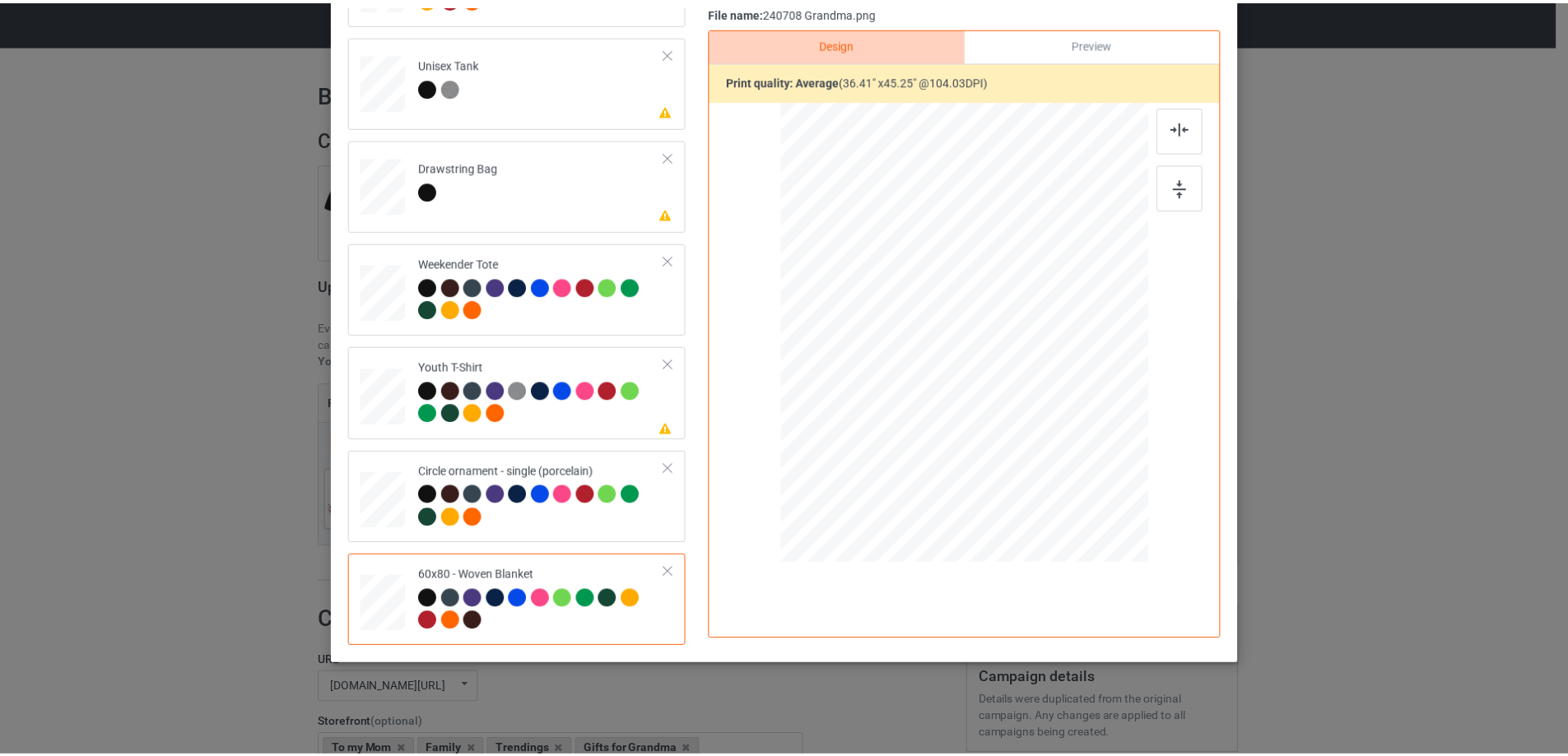
scroll to position [0, 0]
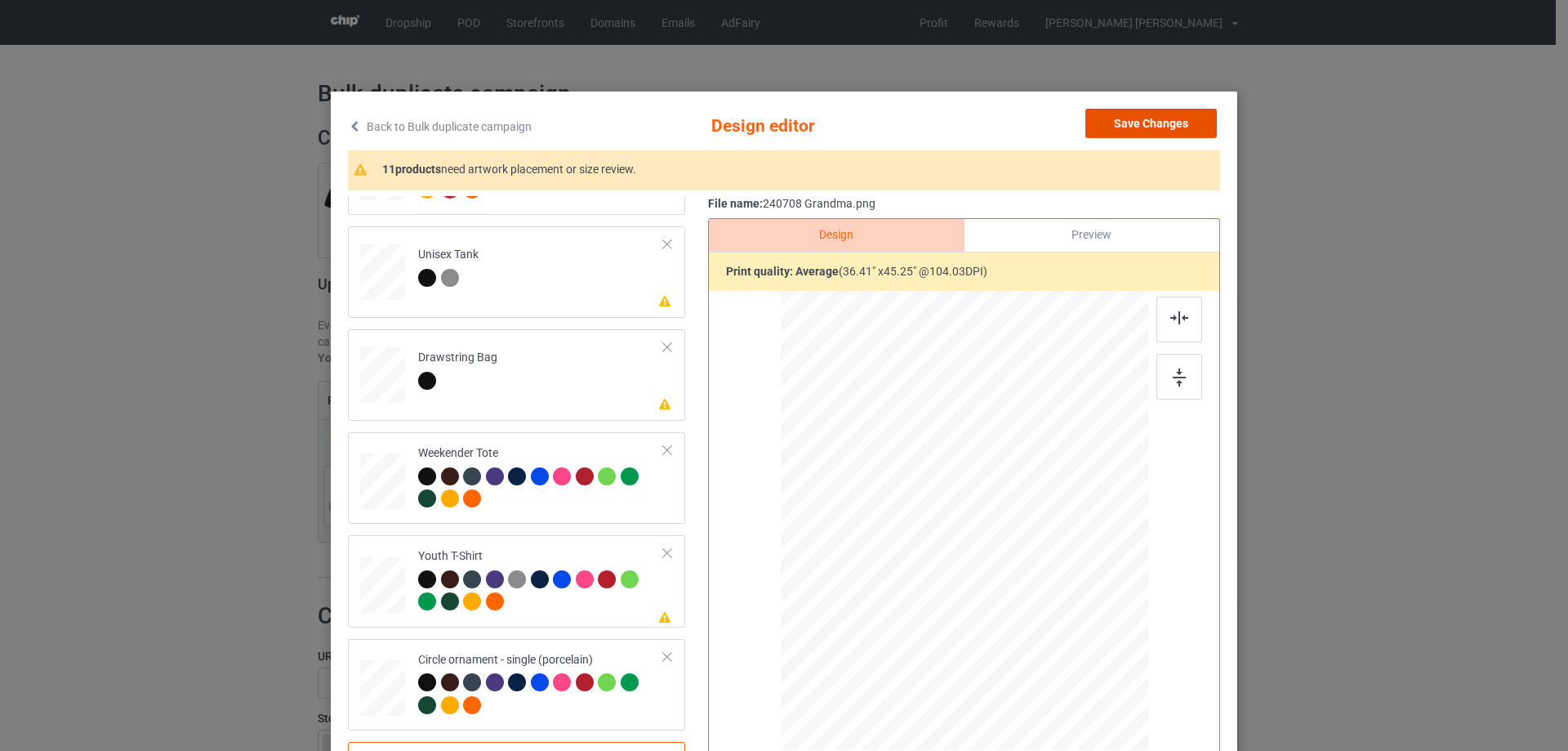
click at [1165, 121] on button "Save Changes" at bounding box center [1151, 123] width 132 height 29
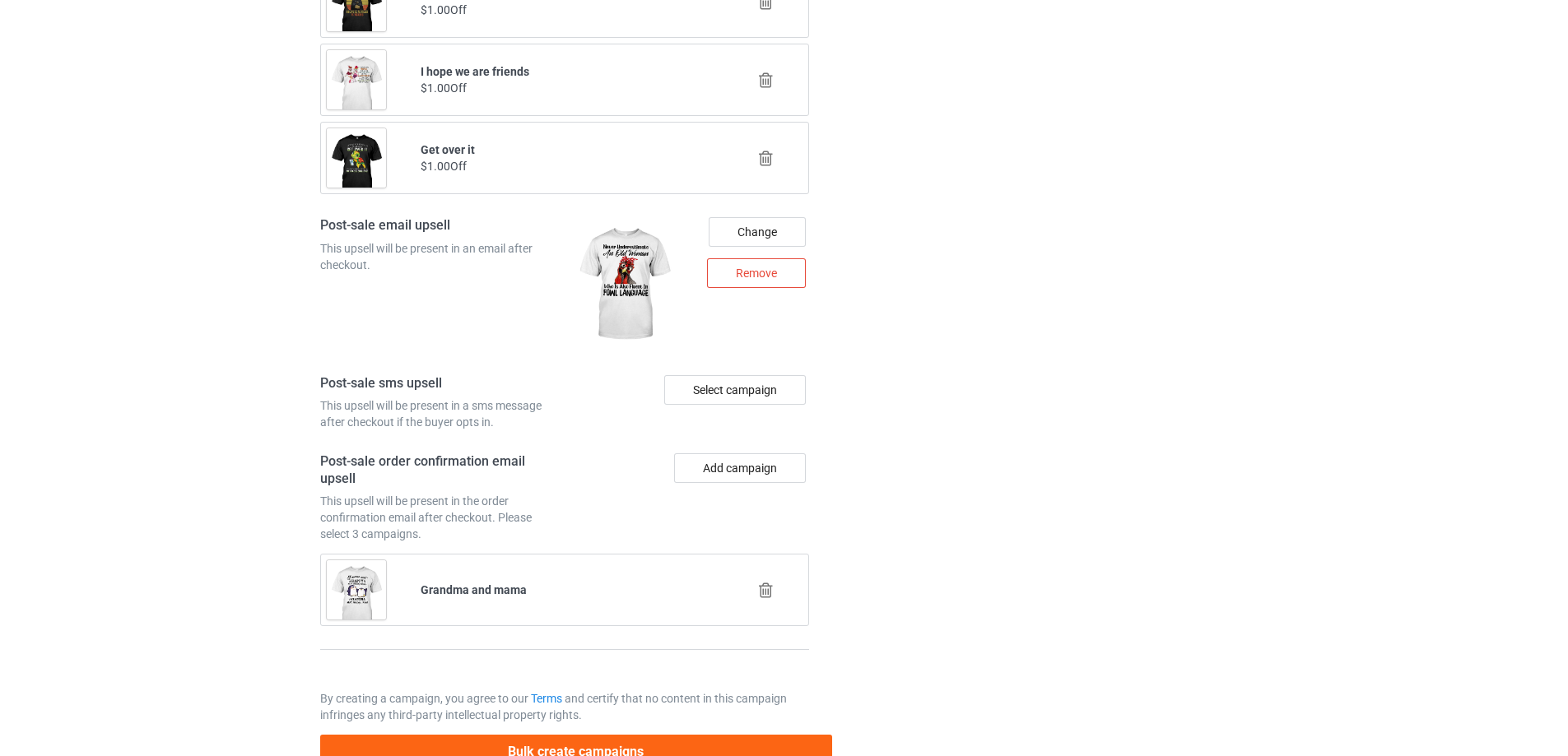
scroll to position [2093, 0]
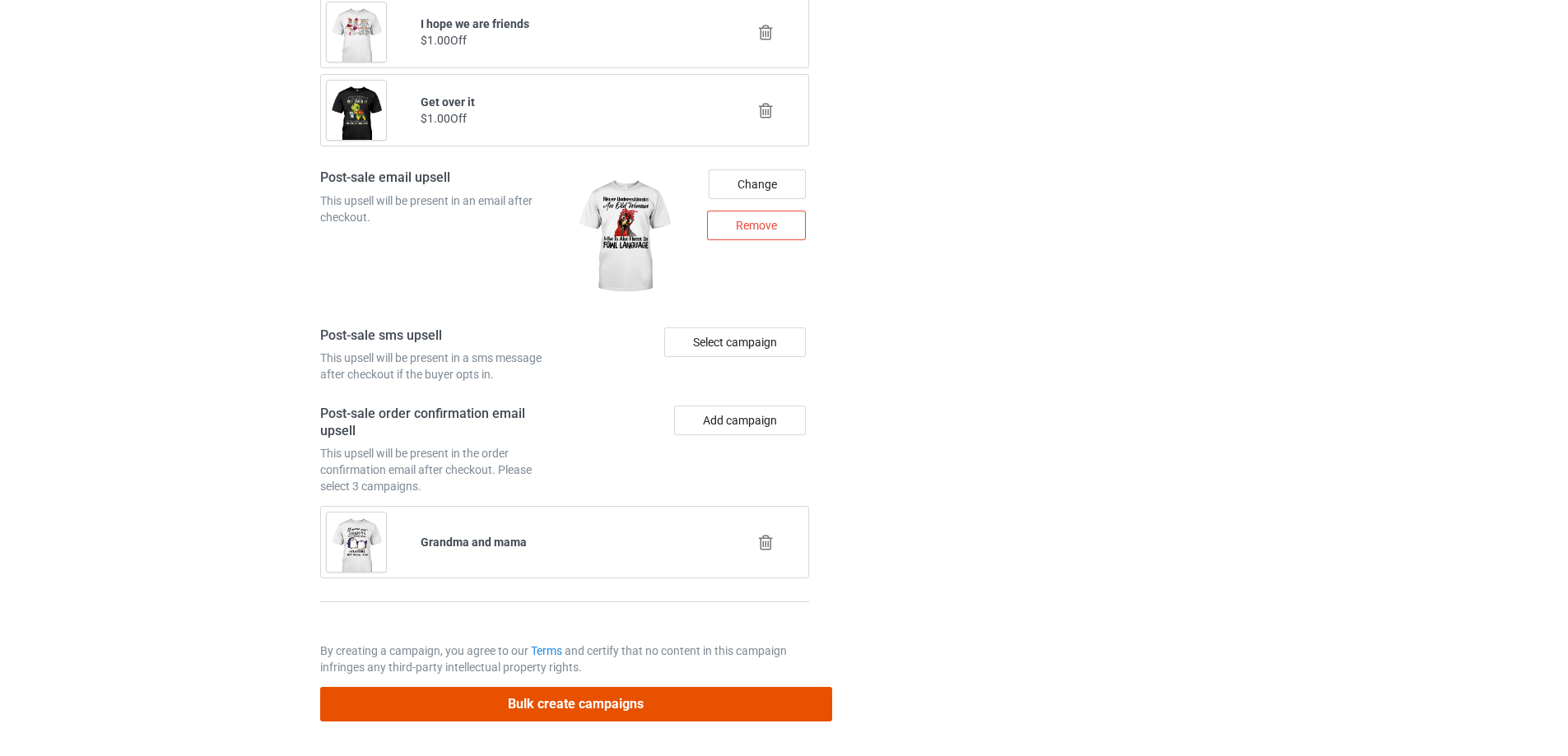
click at [612, 699] on button "Bulk create campaigns" at bounding box center [576, 703] width 512 height 34
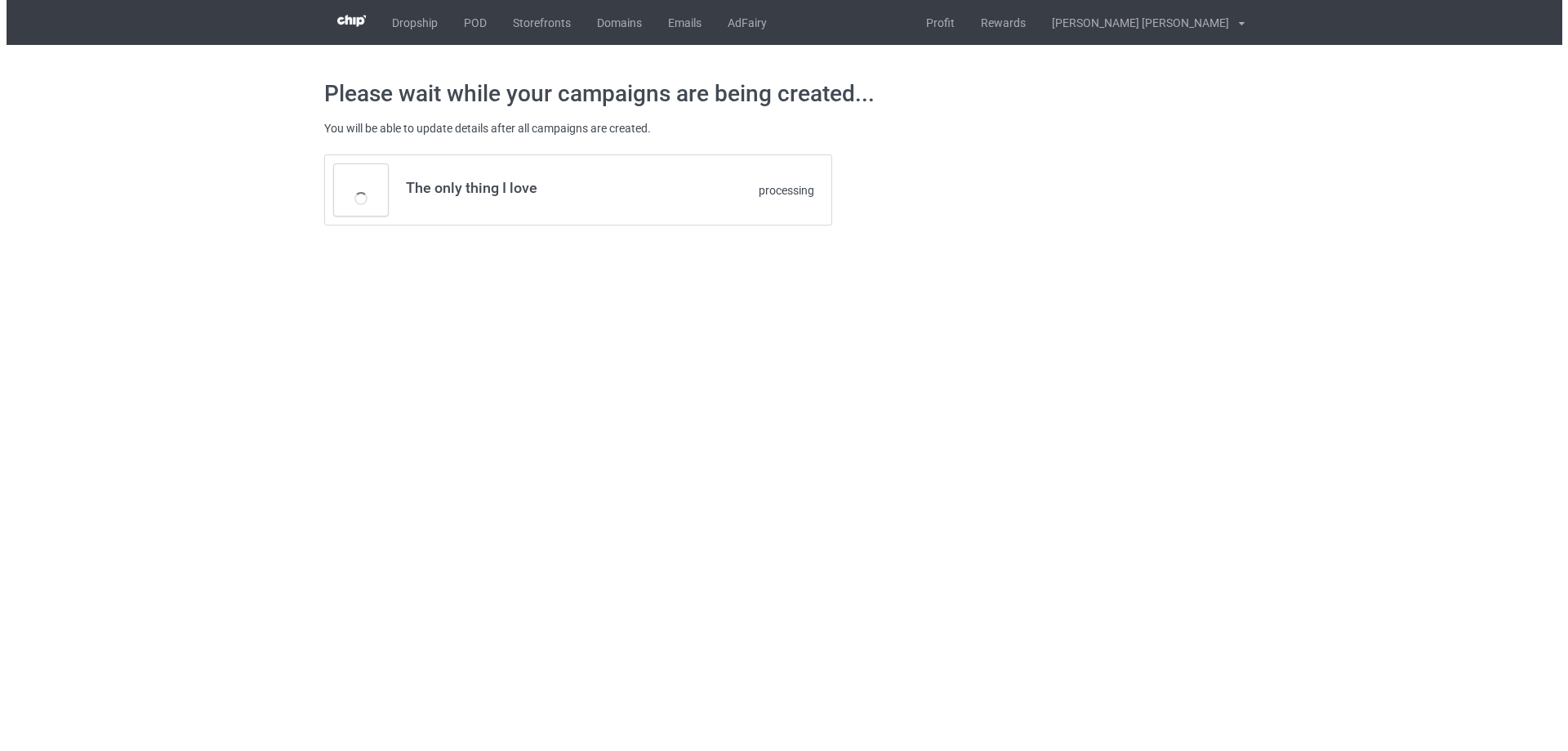
scroll to position [0, 0]
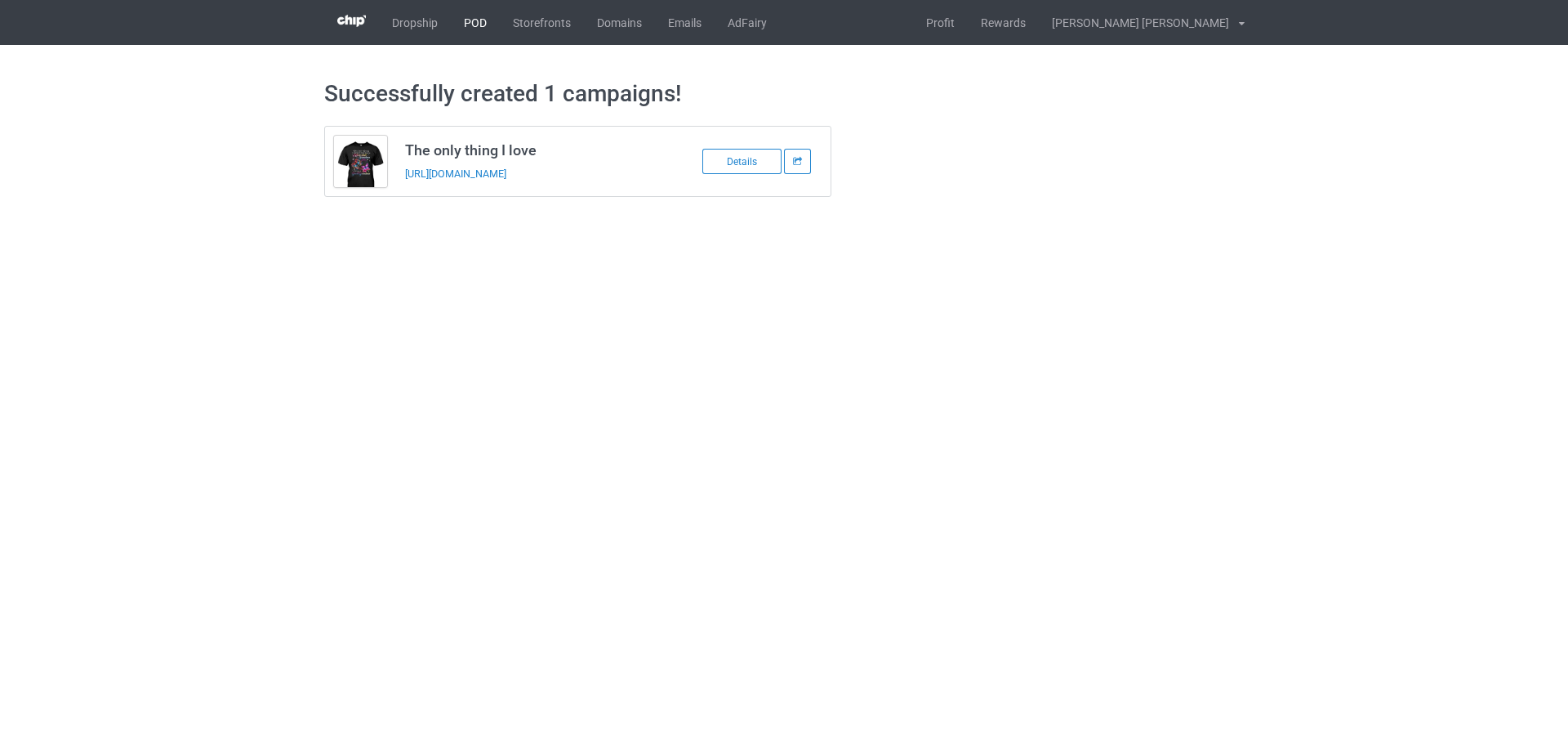
click at [471, 28] on link "POD" at bounding box center [475, 22] width 49 height 45
